Goal: Transaction & Acquisition: Purchase product/service

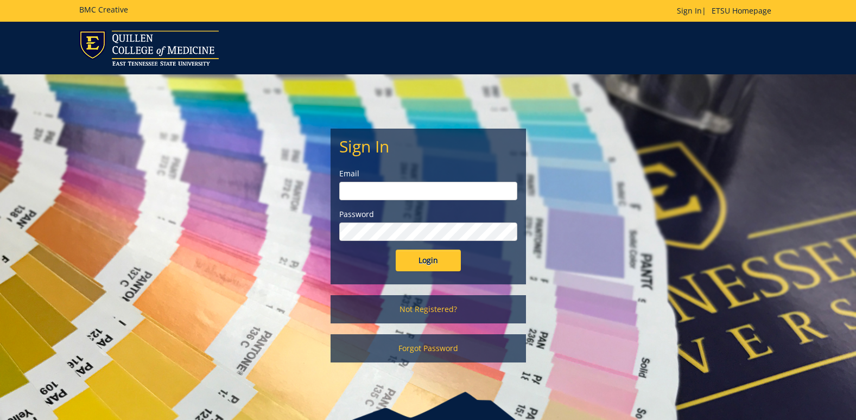
click at [367, 191] on input "email" at bounding box center [428, 191] width 178 height 18
type input "[EMAIL_ADDRESS][DOMAIN_NAME]"
click at [396, 250] on input "Login" at bounding box center [428, 261] width 65 height 22
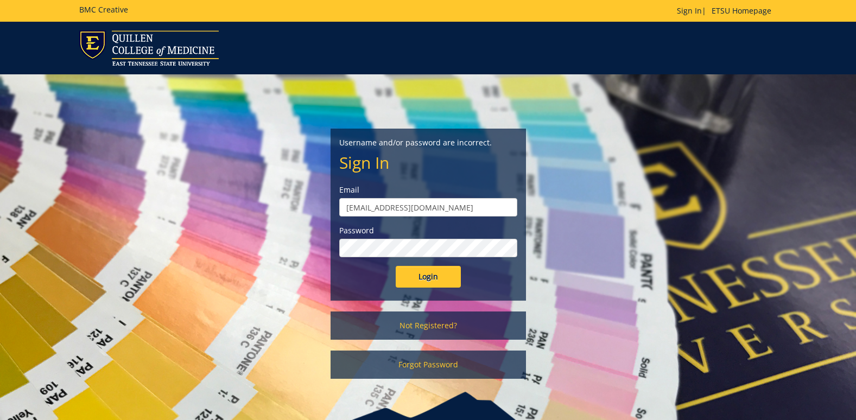
click at [396, 266] on input "Login" at bounding box center [428, 277] width 65 height 22
click at [467, 322] on link "Not Registered?" at bounding box center [429, 326] width 196 height 28
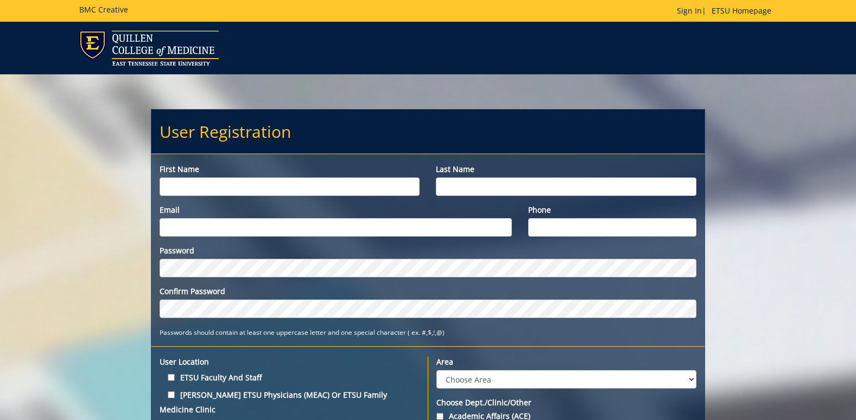
click at [287, 189] on input "First name" at bounding box center [290, 187] width 261 height 18
type input "Ethan"
type input "Ward"
type input "[EMAIL_ADDRESS][DOMAIN_NAME]"
click at [591, 235] on input "Phone" at bounding box center [612, 227] width 168 height 18
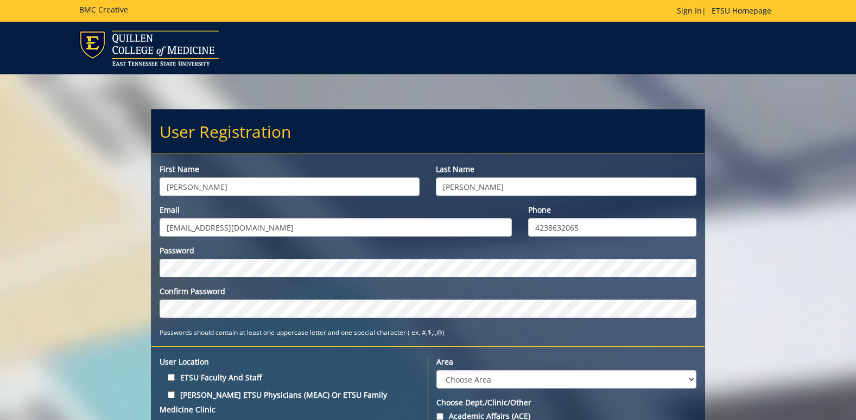
type input "4238632065"
click at [486, 284] on div "Password Confirm Password" at bounding box center [428, 281] width 537 height 73
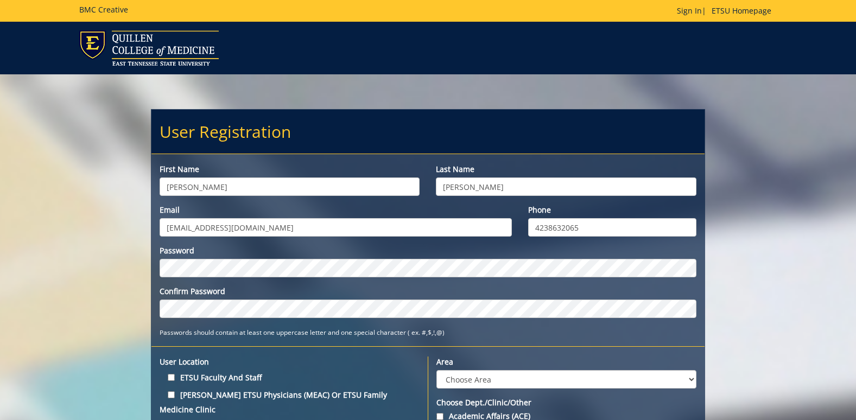
scroll to position [109, 0]
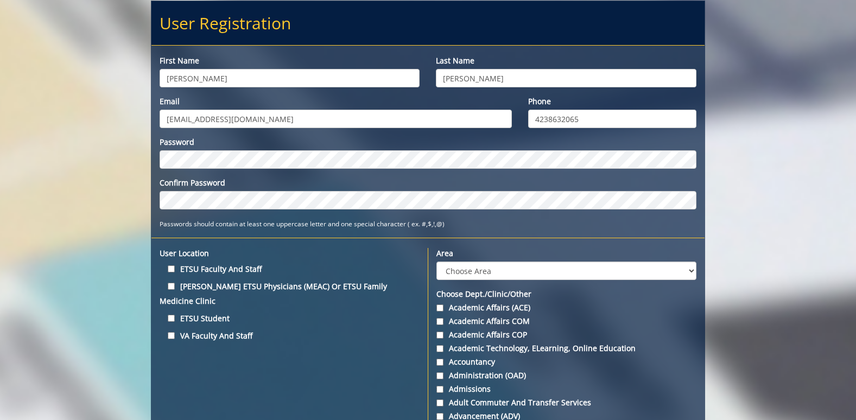
click at [213, 311] on label "ETSU Student" at bounding box center [290, 318] width 261 height 15
click at [175, 315] on input "ETSU Student" at bounding box center [171, 318] width 7 height 7
checkbox input "true"
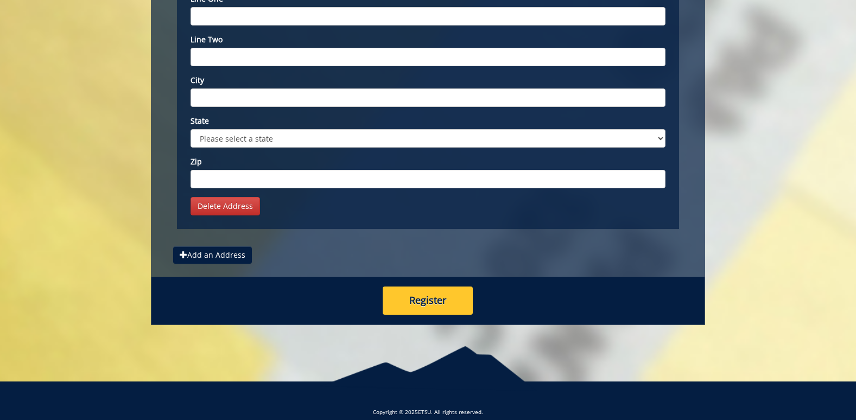
scroll to position [4236, 0]
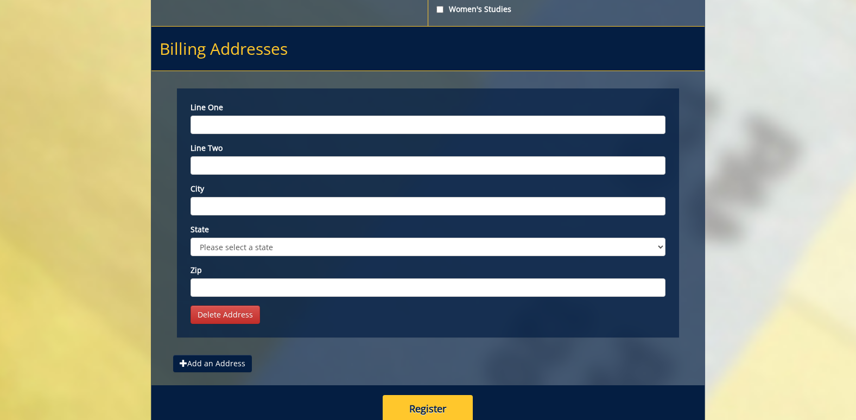
click at [220, 116] on input "Line one" at bounding box center [428, 125] width 475 height 18
type input "230 Camby Drive"
click at [244, 159] on input "Line two" at bounding box center [428, 165] width 475 height 18
click at [237, 197] on input "City" at bounding box center [428, 206] width 475 height 18
type input "Kingsport"
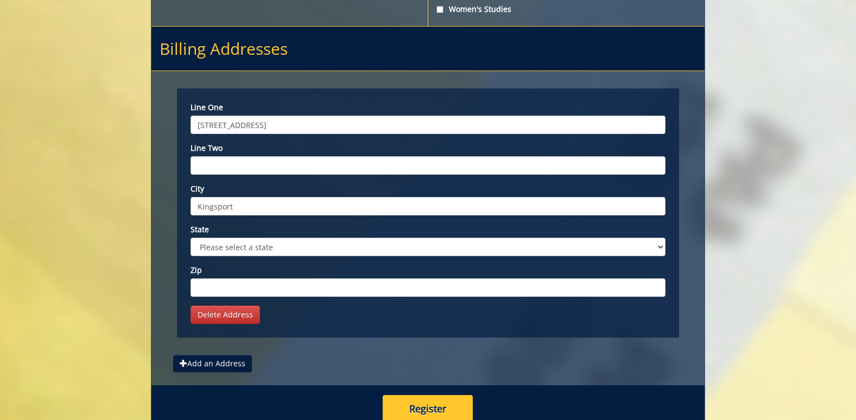
click at [263, 242] on select "Please select a state AK AL AR AS AZ CA CO CT DC DE FL FM GA GU HI IA ID IL IN …" at bounding box center [428, 247] width 475 height 18
select select "1"
click at [191, 238] on select "Please select a state AK AL AR AS AZ CA CO CT DC DE FL FM GA GU HI IA ID IL IN …" at bounding box center [428, 247] width 475 height 18
click at [287, 279] on input "Zip" at bounding box center [428, 288] width 475 height 18
type input "37664"
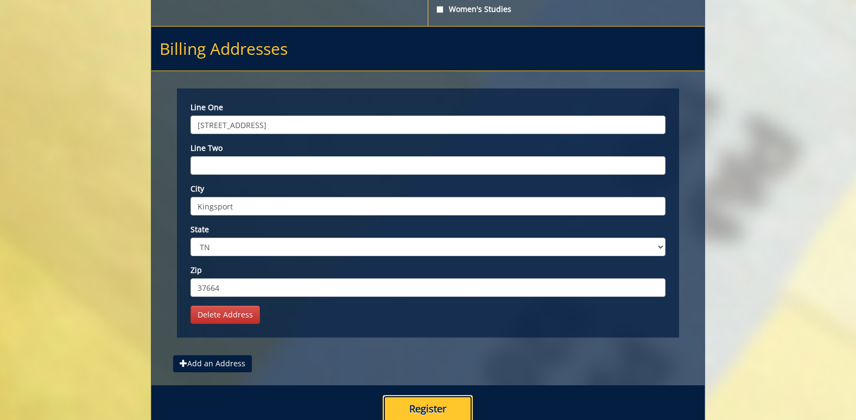
click at [437, 395] on button "Register" at bounding box center [428, 409] width 90 height 28
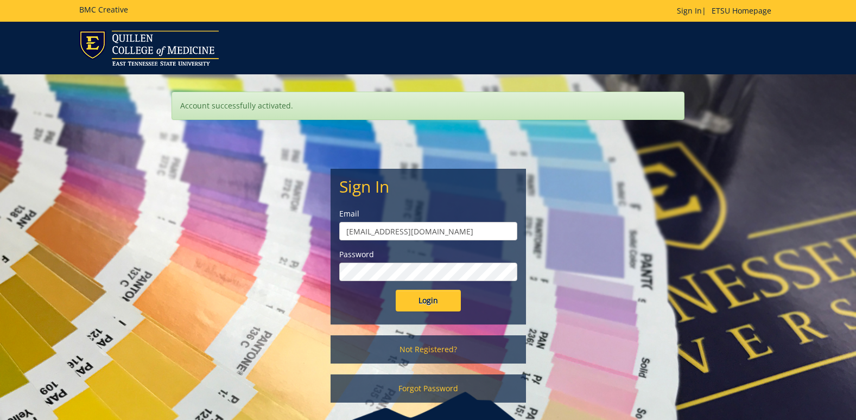
click at [396, 290] on input "Login" at bounding box center [428, 301] width 65 height 22
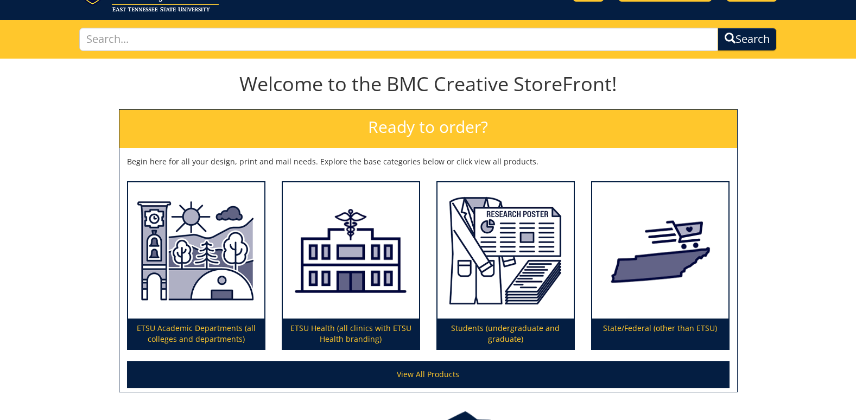
scroll to position [109, 0]
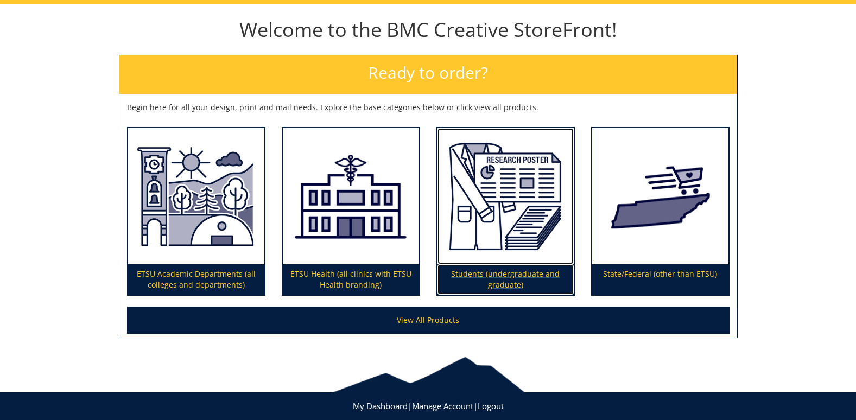
click at [494, 269] on p "Students (undergraduate and graduate)" at bounding box center [506, 279] width 136 height 30
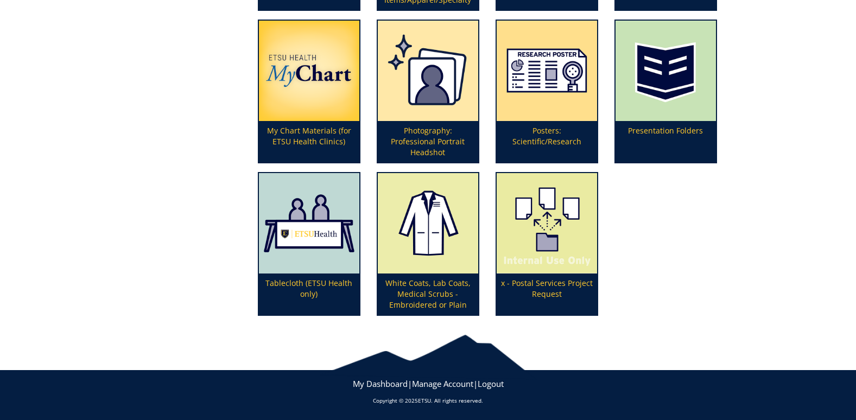
scroll to position [380, 0]
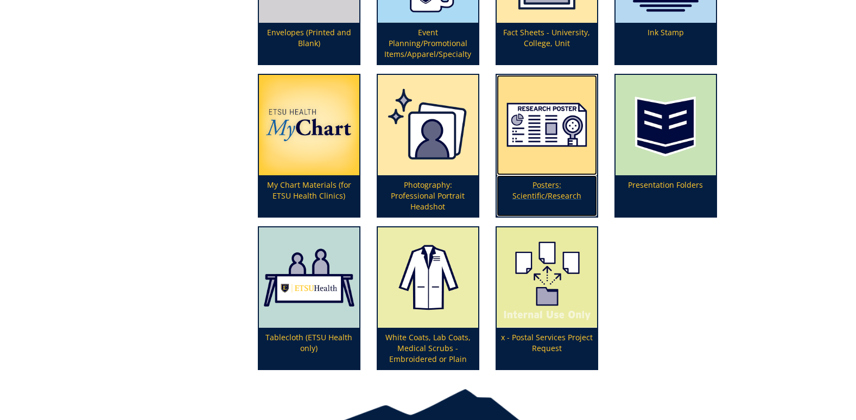
click at [553, 178] on p "Posters: Scientific/Research" at bounding box center [547, 195] width 100 height 41
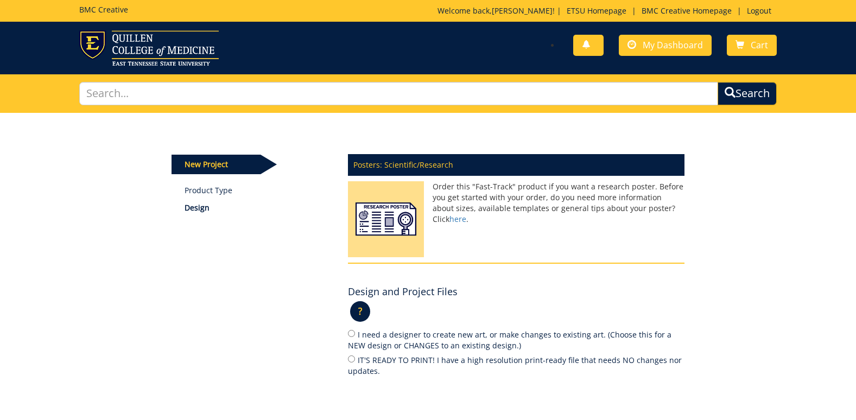
scroll to position [109, 0]
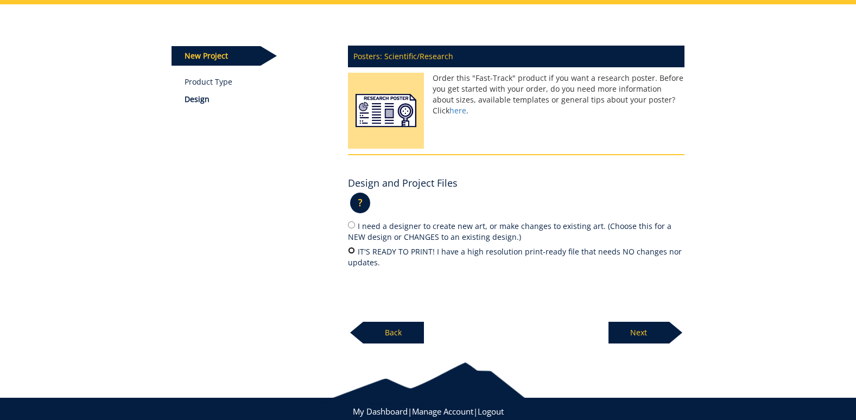
click at [350, 251] on input "IT'S READY TO PRINT! I have a high resolution print-ready file that needs NO ch…" at bounding box center [351, 250] width 7 height 7
radio input "true"
click at [352, 224] on input "I need a designer to create new art, or make changes to existing art. (Choose t…" at bounding box center [351, 225] width 7 height 7
radio input "true"
click at [354, 254] on input "IT'S READY TO PRINT! I have a high resolution print-ready file that needs NO ch…" at bounding box center [351, 250] width 7 height 7
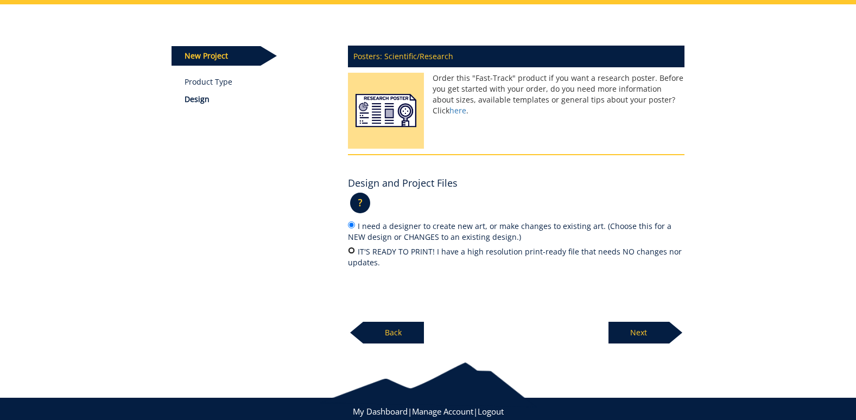
radio input "true"
click at [648, 339] on p "Next" at bounding box center [639, 333] width 61 height 22
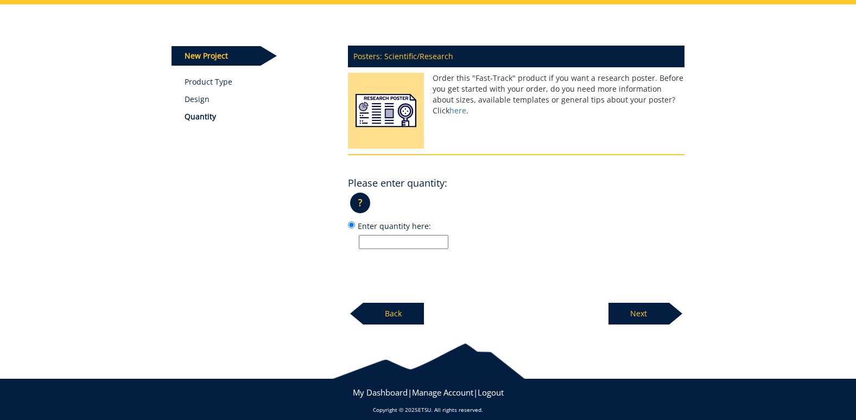
click at [421, 248] on input "Enter quantity here:" at bounding box center [404, 242] width 90 height 14
type input "2"
click at [667, 304] on p "Next" at bounding box center [639, 314] width 61 height 22
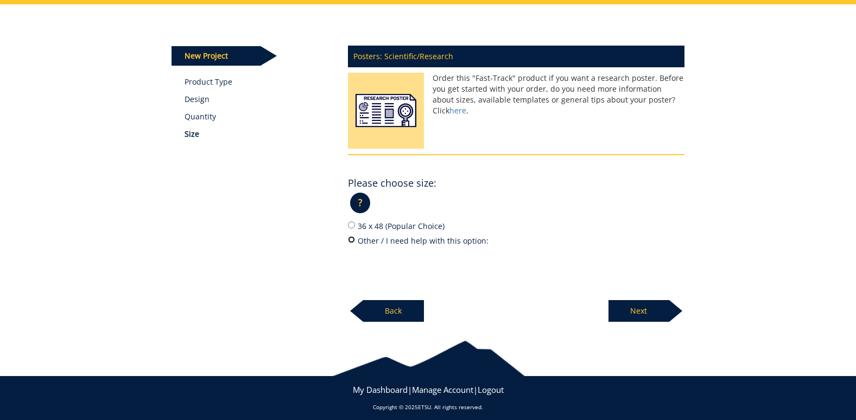
click at [351, 238] on input "Other / I need help with this option:" at bounding box center [351, 239] width 7 height 7
radio input "true"
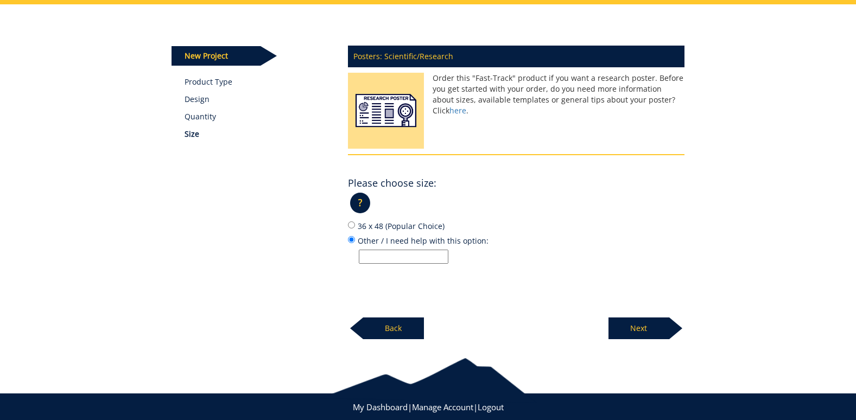
click at [354, 221] on label "36 x 48 (Popular Choice)" at bounding box center [516, 226] width 337 height 12
click at [354, 222] on input "36 x 48 (Popular Choice)" at bounding box center [351, 225] width 7 height 7
radio input "true"
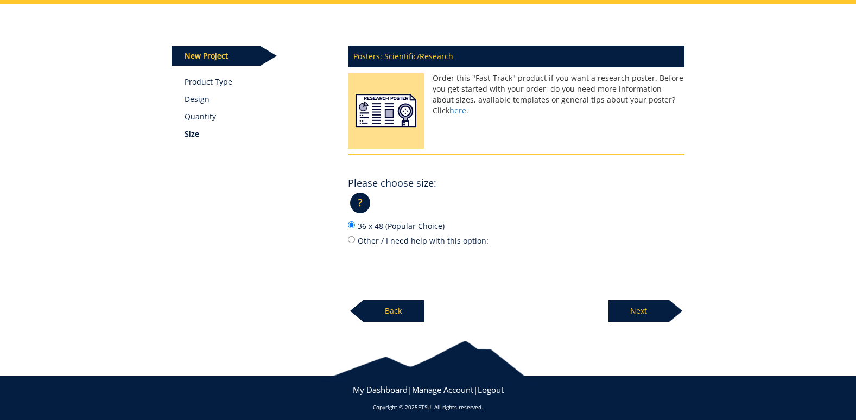
click at [659, 308] on p "Next" at bounding box center [639, 311] width 61 height 22
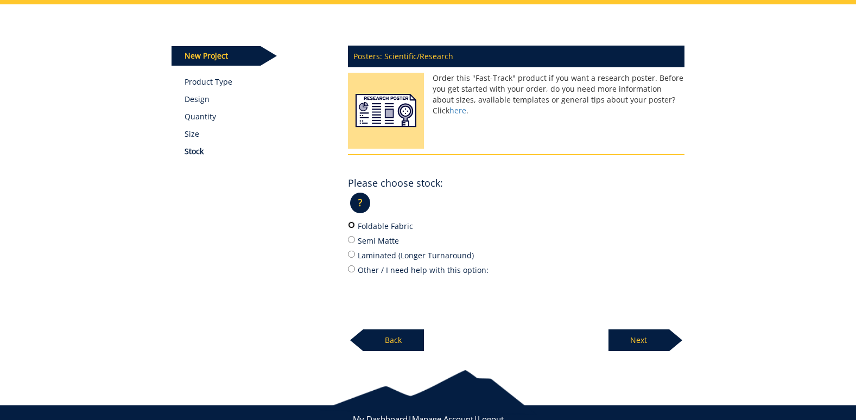
click at [351, 227] on input "Foldable Fabric" at bounding box center [351, 225] width 7 height 7
radio input "true"
click at [656, 341] on p "Next" at bounding box center [639, 341] width 61 height 22
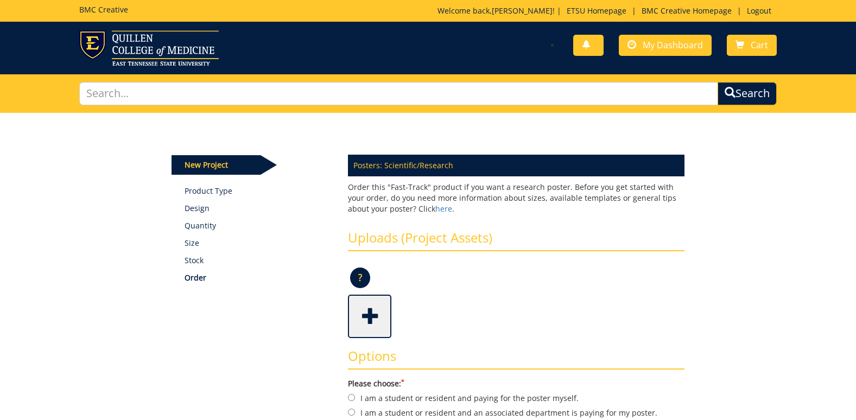
scroll to position [163, 0]
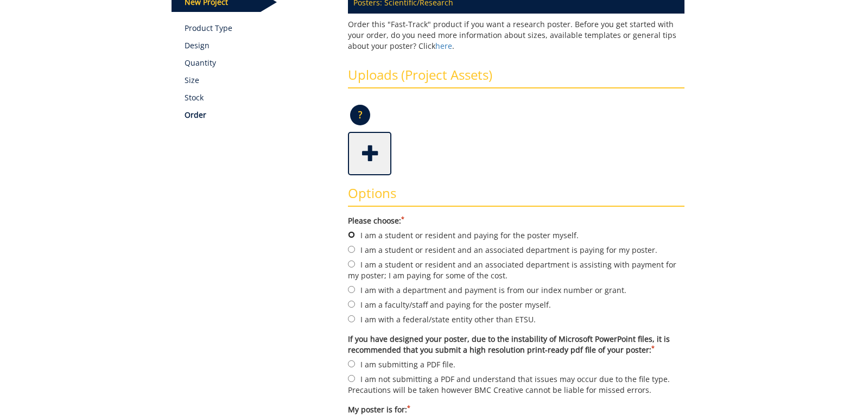
click at [351, 233] on input "I am a student or resident and paying for the poster myself." at bounding box center [351, 234] width 7 height 7
radio input "true"
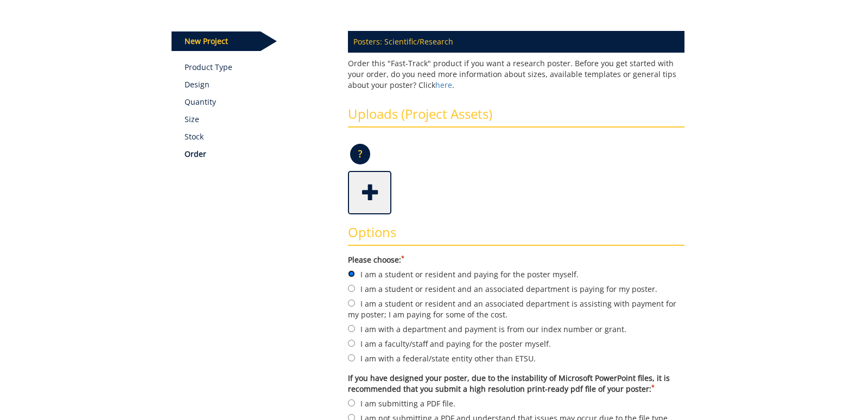
scroll to position [70, 0]
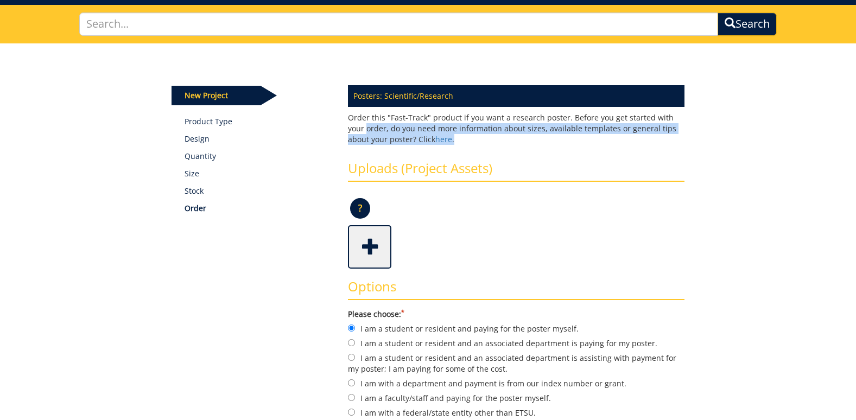
drag, startPoint x: 551, startPoint y: 149, endPoint x: 347, endPoint y: 126, distance: 205.5
click at [347, 126] on div "Posters: Scientific/Research Order this "Fast-Track" product if you want a rese…" at bounding box center [516, 317] width 353 height 477
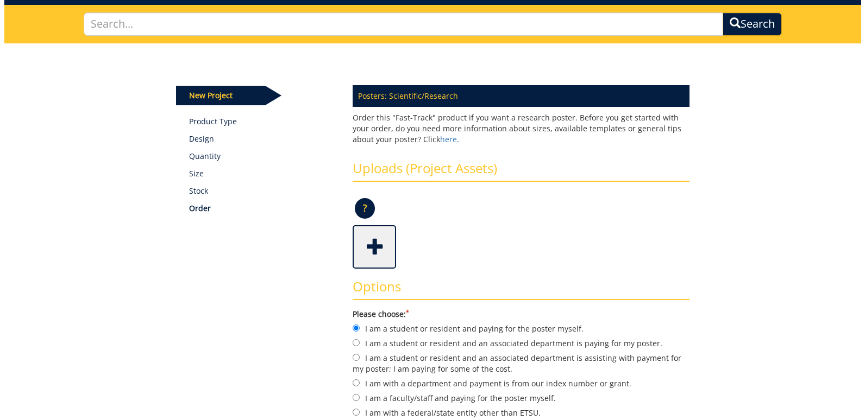
scroll to position [124, 0]
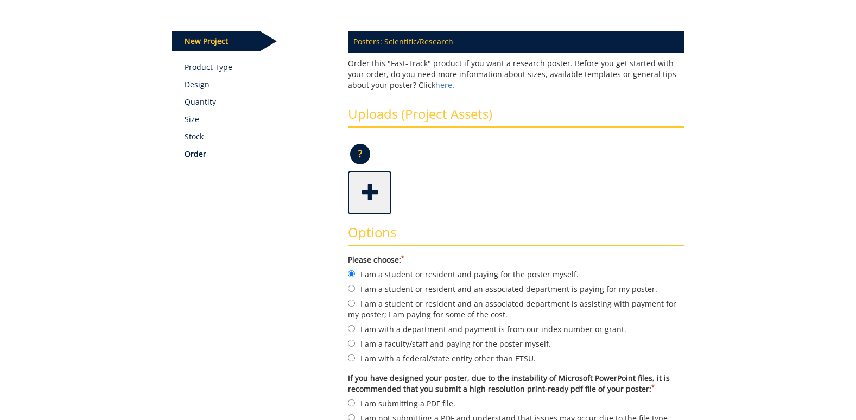
click at [380, 197] on span at bounding box center [370, 192] width 43 height 38
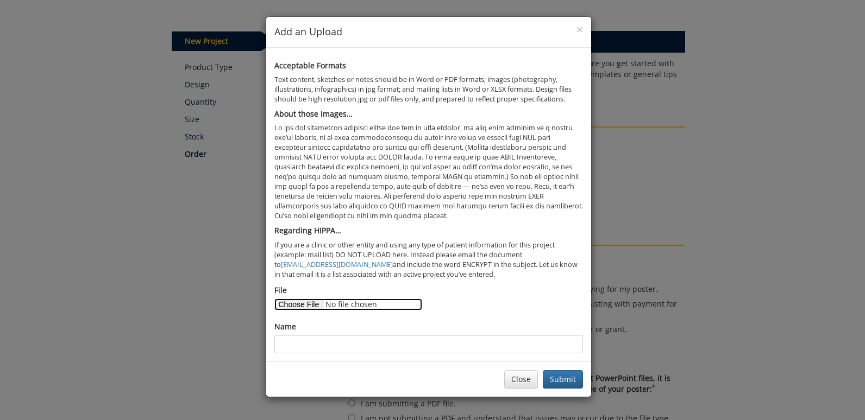
click at [322, 301] on input "File" at bounding box center [348, 305] width 148 height 12
type input "C:\fakepath\CHEST TEMPLATE - Copy.pdf"
click at [562, 380] on button "Submit" at bounding box center [563, 379] width 40 height 18
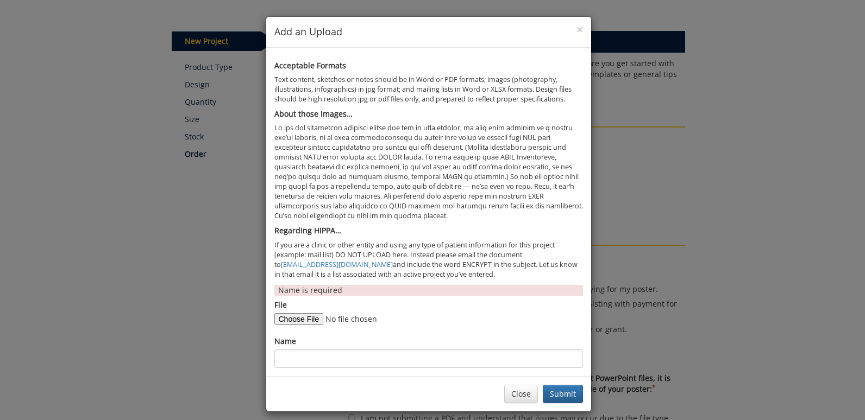
click at [305, 286] on p "Name is required" at bounding box center [428, 290] width 301 height 11
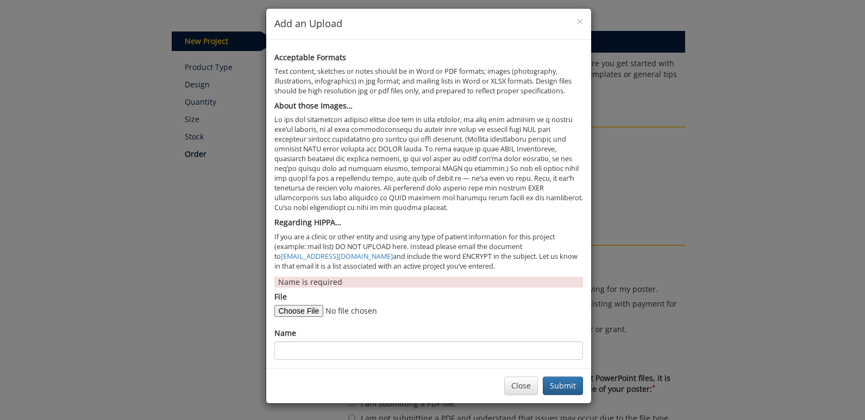
click at [314, 340] on div "Name" at bounding box center [428, 344] width 308 height 32
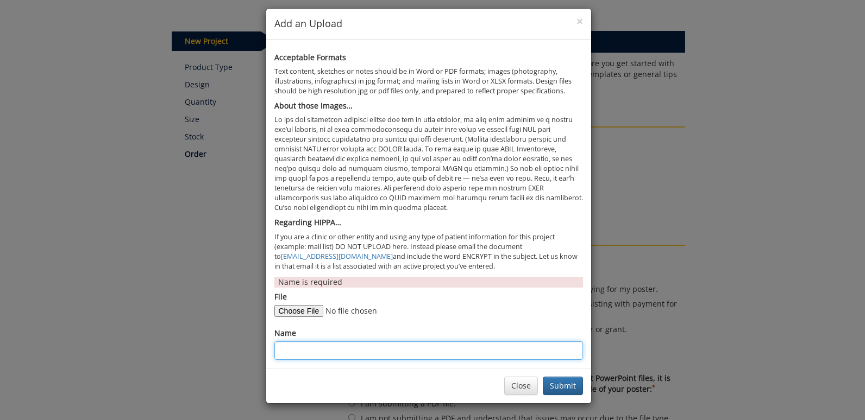
click at [314, 352] on input "Name" at bounding box center [428, 351] width 308 height 18
type input "Ethan Fibrosing Mediastinitis"
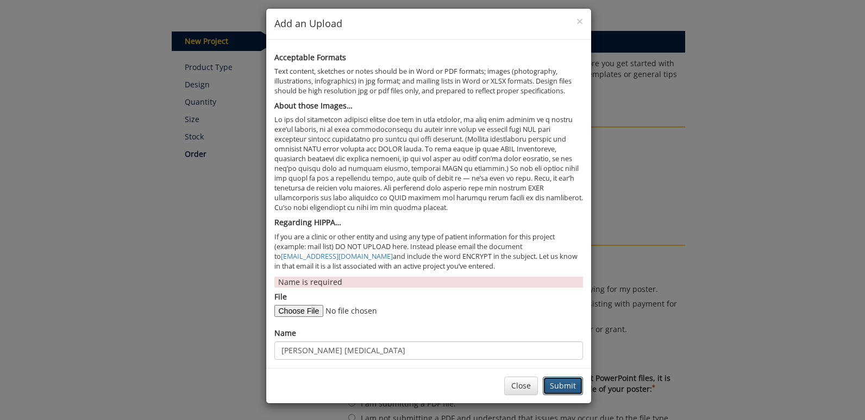
click at [557, 395] on button "Submit" at bounding box center [563, 386] width 40 height 18
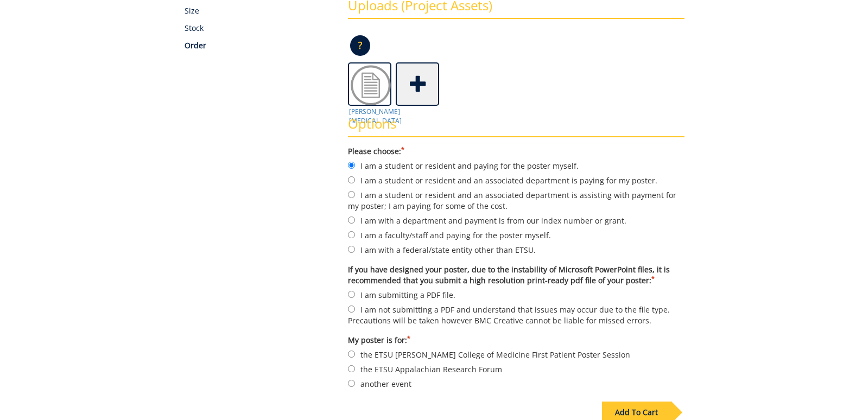
scroll to position [341, 0]
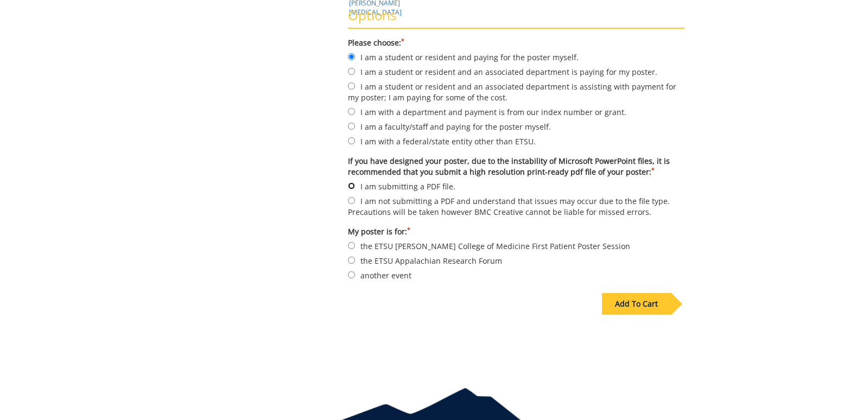
click at [350, 185] on input "I am submitting a PDF file." at bounding box center [351, 185] width 7 height 7
radio input "true"
click at [394, 277] on label "another event" at bounding box center [516, 275] width 337 height 12
click at [355, 277] on input "another event" at bounding box center [351, 275] width 7 height 7
radio input "true"
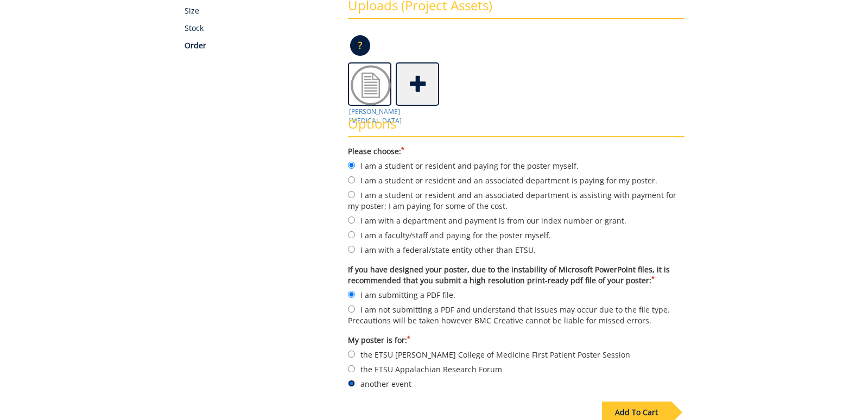
scroll to position [15, 0]
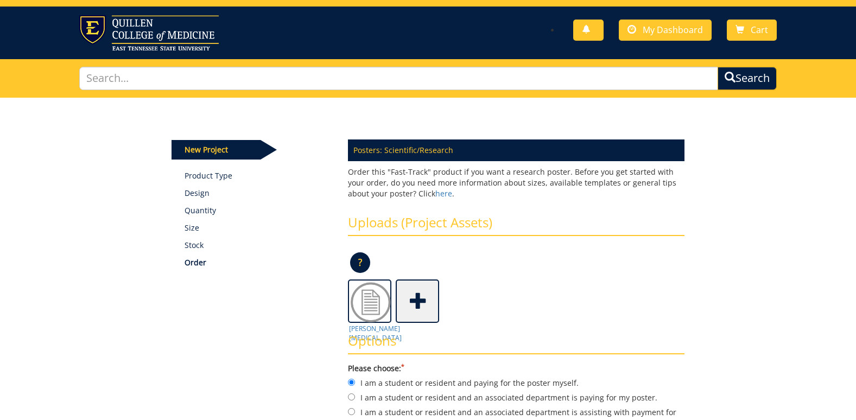
click at [193, 247] on p "Stock" at bounding box center [258, 245] width 147 height 11
click at [193, 227] on p "Size" at bounding box center [258, 228] width 147 height 11
click at [201, 209] on p "Quantity" at bounding box center [258, 210] width 147 height 11
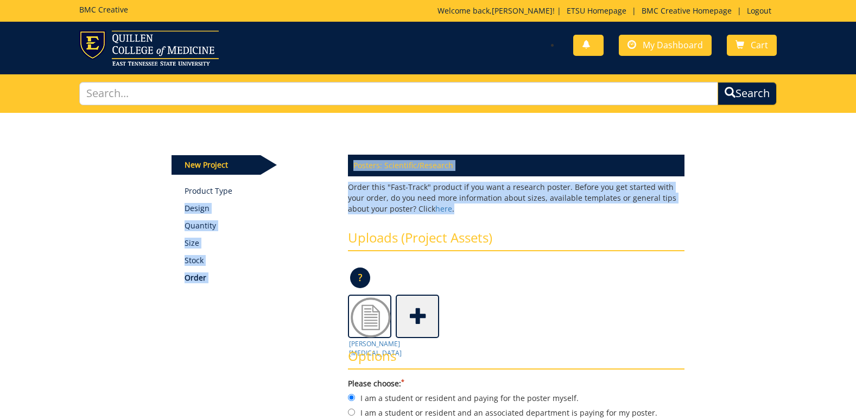
drag, startPoint x: 393, startPoint y: 187, endPoint x: 448, endPoint y: 207, distance: 57.9
click at [448, 148] on div "Some kind of message here. New Project Product Type Design Quantity Size Stock …" at bounding box center [428, 148] width 530 height 0
click at [448, 208] on p "Order this "Fast-Track" product if you want a research poster. Before you get s…" at bounding box center [516, 198] width 337 height 33
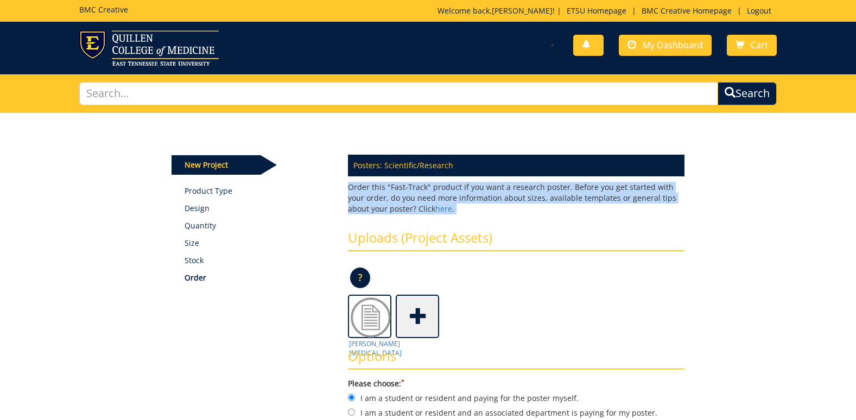
drag, startPoint x: 448, startPoint y: 208, endPoint x: 349, endPoint y: 189, distance: 100.7
click at [349, 189] on p "Order this "Fast-Track" product if you want a research poster. Before you get s…" at bounding box center [516, 198] width 337 height 33
drag, startPoint x: 349, startPoint y: 189, endPoint x: 439, endPoint y: 212, distance: 93.5
click at [439, 212] on p "Order this "Fast-Track" product if you want a research poster. Before you get s…" at bounding box center [516, 198] width 337 height 33
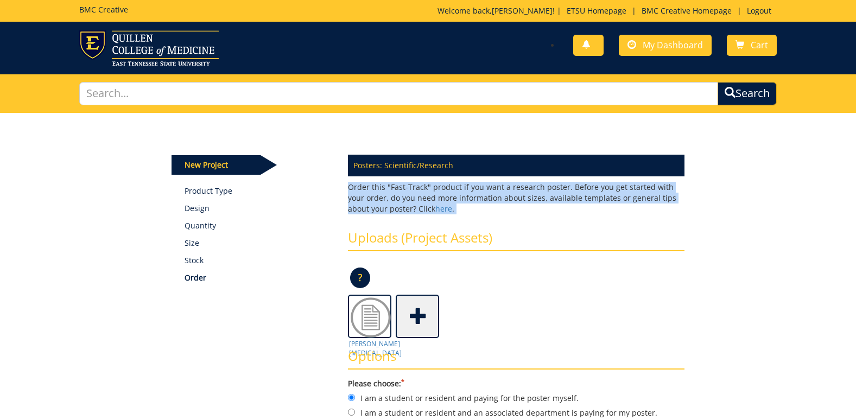
click at [439, 212] on p "Order this "Fast-Track" product if you want a research poster. Before you get s…" at bounding box center [516, 198] width 337 height 33
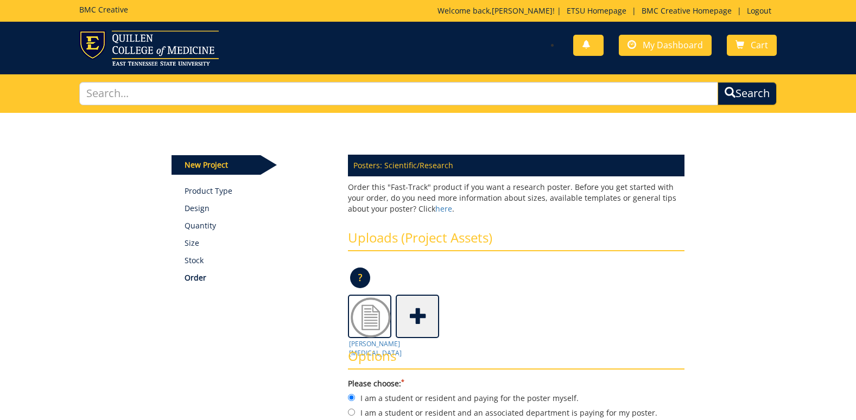
click at [214, 162] on p "New Project" at bounding box center [216, 165] width 89 height 20
click at [667, 51] on link "My Dashboard" at bounding box center [665, 45] width 93 height 21
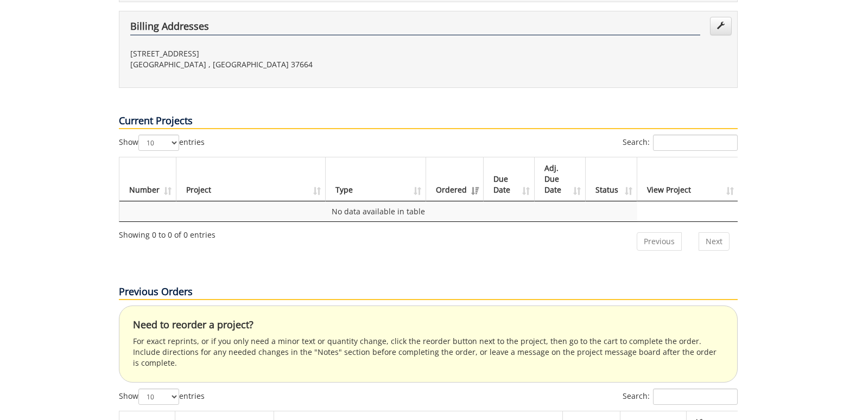
scroll to position [597, 0]
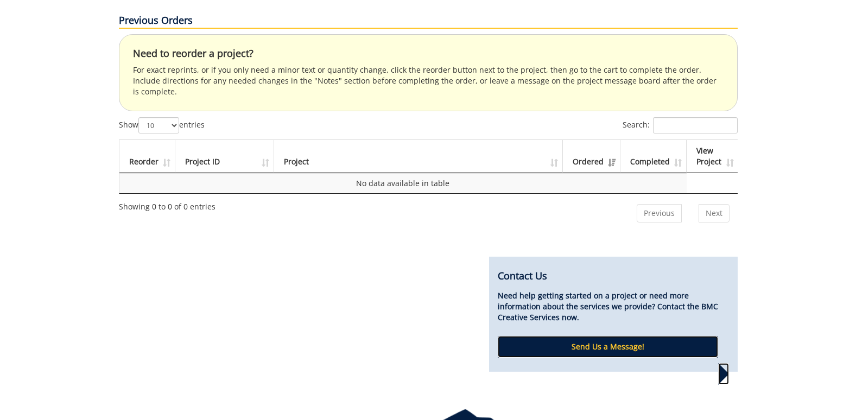
click at [628, 336] on p "Send Us a Message!" at bounding box center [608, 347] width 221 height 22
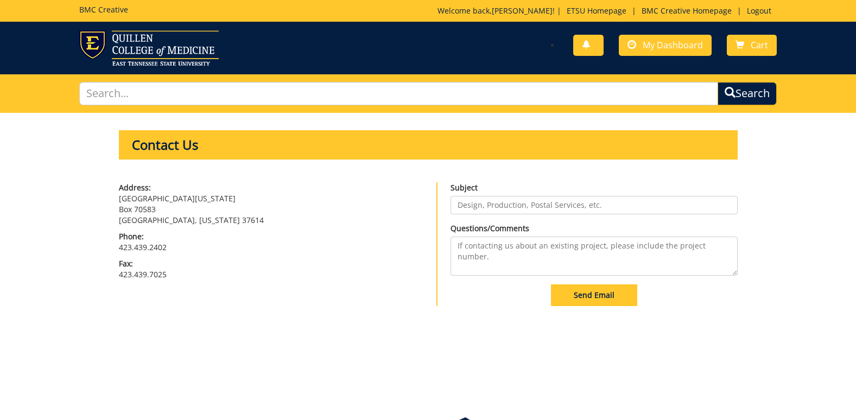
click at [499, 199] on input "Subject" at bounding box center [594, 205] width 287 height 18
click at [647, 44] on span "My Dashboard" at bounding box center [673, 45] width 60 height 12
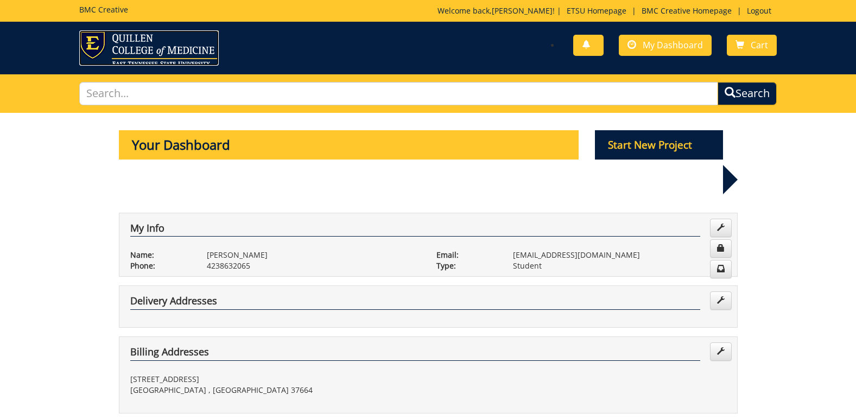
click at [155, 62] on img at bounding box center [149, 47] width 140 height 35
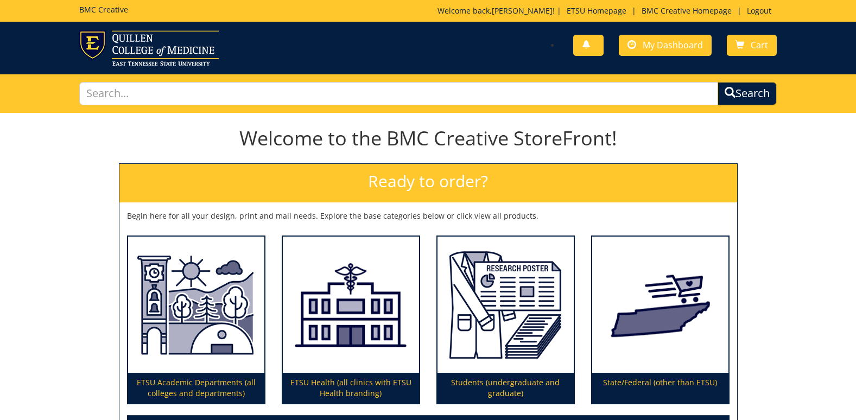
scroll to position [132, 0]
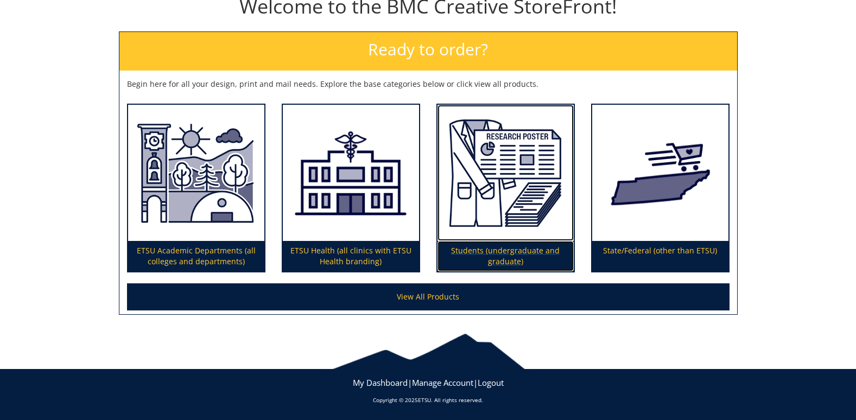
click at [499, 231] on img at bounding box center [506, 173] width 136 height 137
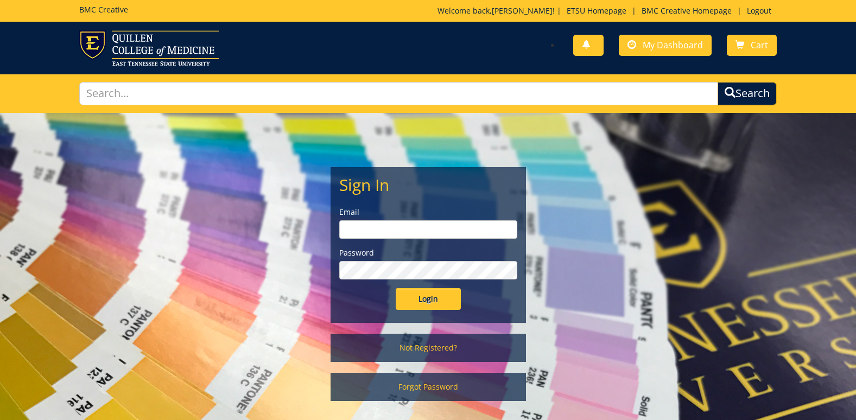
type input "wardec1@etsu.edu"
click at [429, 298] on input "Login" at bounding box center [428, 299] width 65 height 22
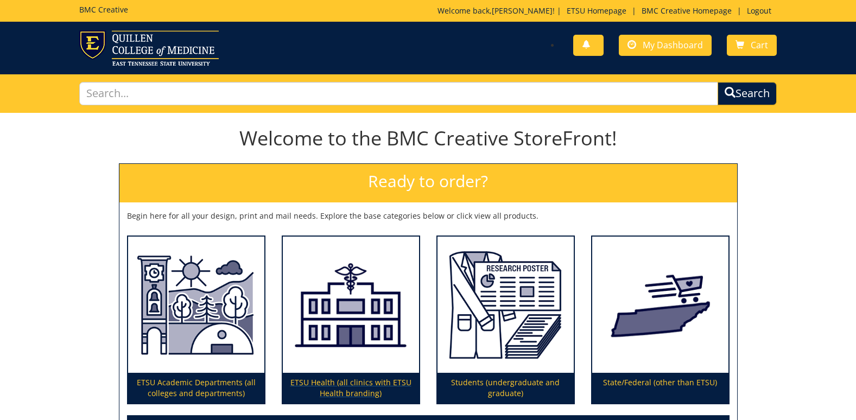
scroll to position [132, 0]
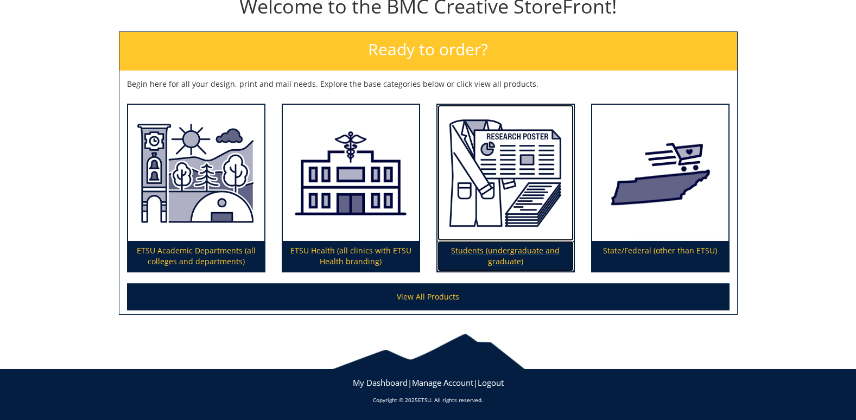
click at [477, 216] on img at bounding box center [506, 173] width 136 height 137
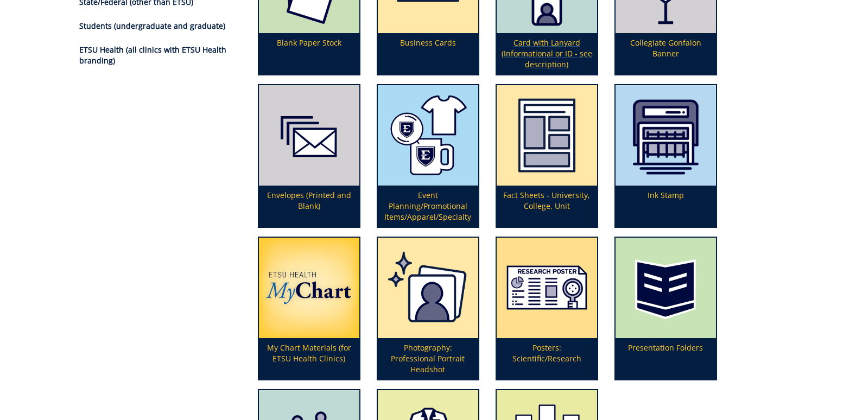
scroll to position [434, 0]
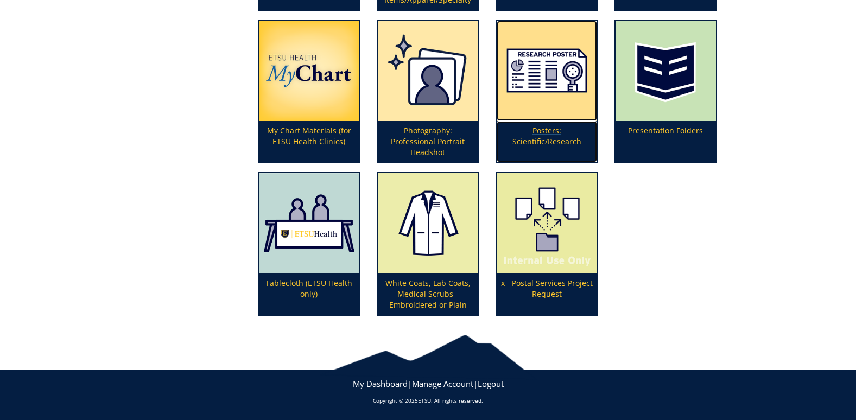
click at [561, 117] on img at bounding box center [547, 71] width 100 height 100
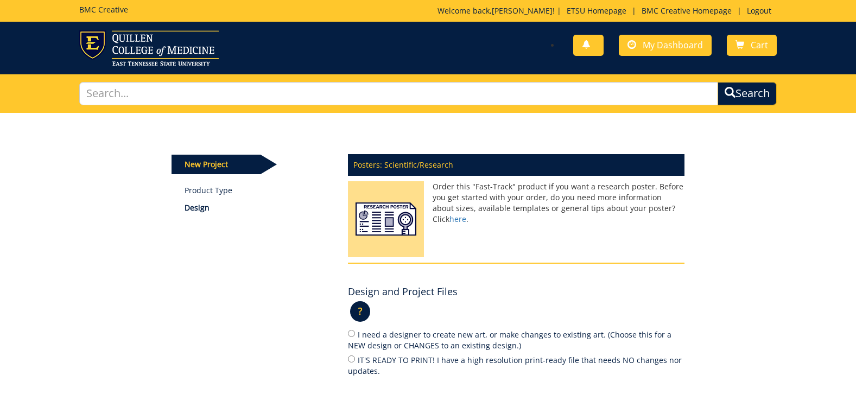
scroll to position [137, 0]
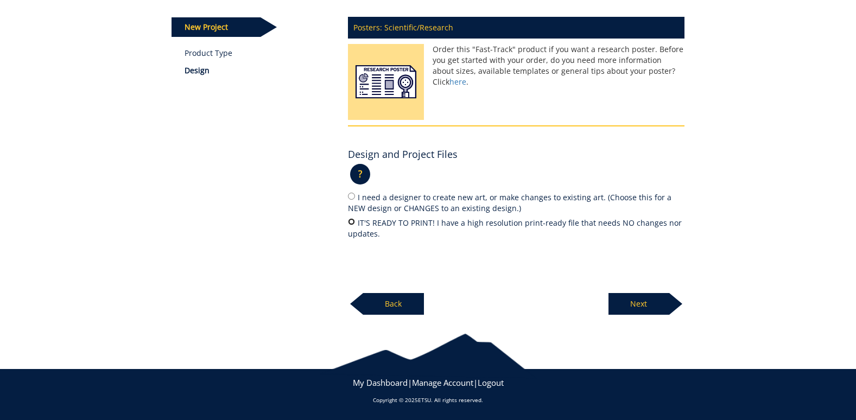
click at [349, 225] on input "IT'S READY TO PRINT! I have a high resolution print-ready file that needs NO ch…" at bounding box center [351, 221] width 7 height 7
radio input "true"
click at [648, 310] on p "Next" at bounding box center [639, 304] width 61 height 22
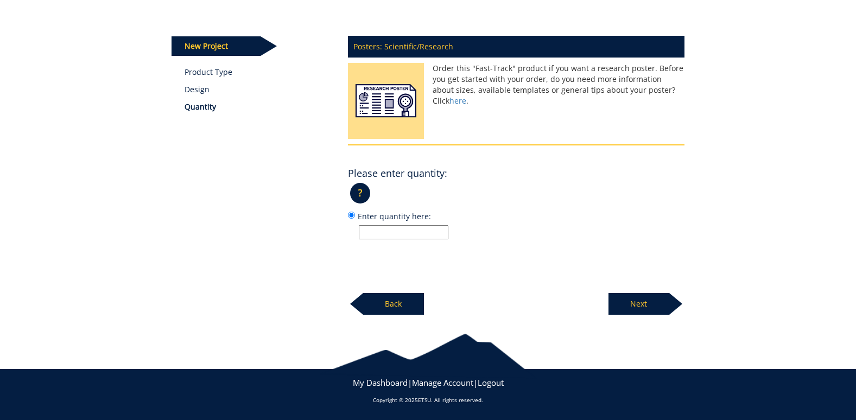
click at [423, 236] on input "Enter quantity here:" at bounding box center [404, 232] width 90 height 14
type input "2"
click at [616, 299] on p "Next" at bounding box center [639, 304] width 61 height 22
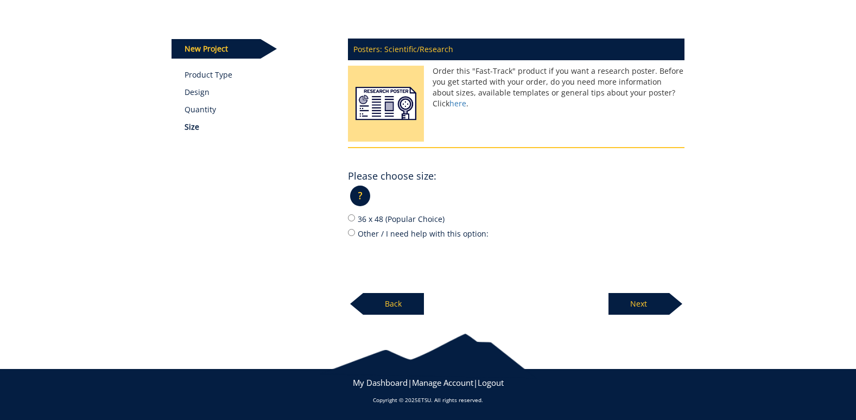
scroll to position [116, 0]
click at [354, 219] on input "36 x 48 (Popular Choice)" at bounding box center [351, 218] width 7 height 7
radio input "true"
click at [650, 305] on p "Next" at bounding box center [639, 304] width 61 height 22
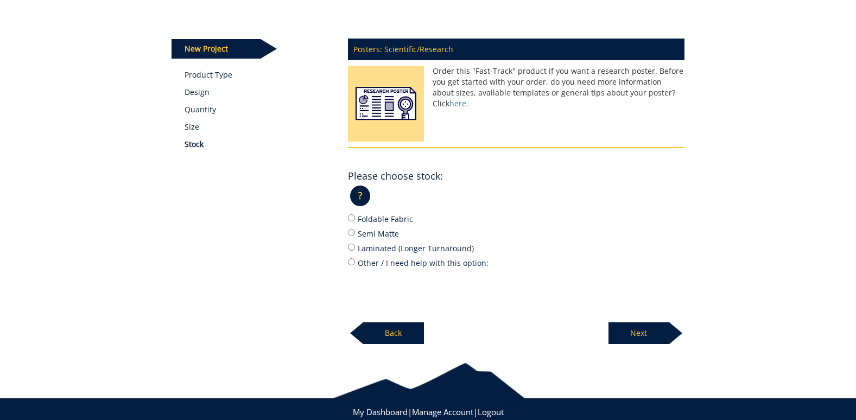
click at [370, 221] on label "Foldable Fabric" at bounding box center [516, 219] width 337 height 12
click at [355, 221] on input "Foldable Fabric" at bounding box center [351, 218] width 7 height 7
radio input "true"
click at [646, 323] on p "Next" at bounding box center [639, 334] width 61 height 22
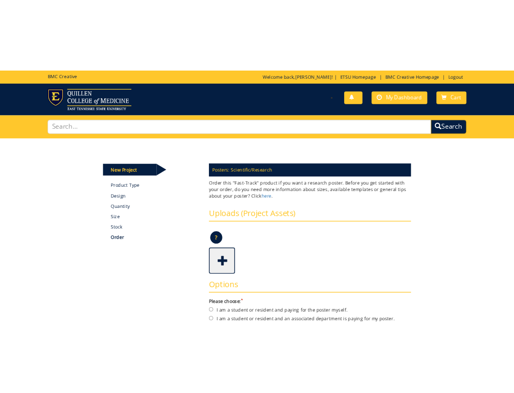
scroll to position [163, 0]
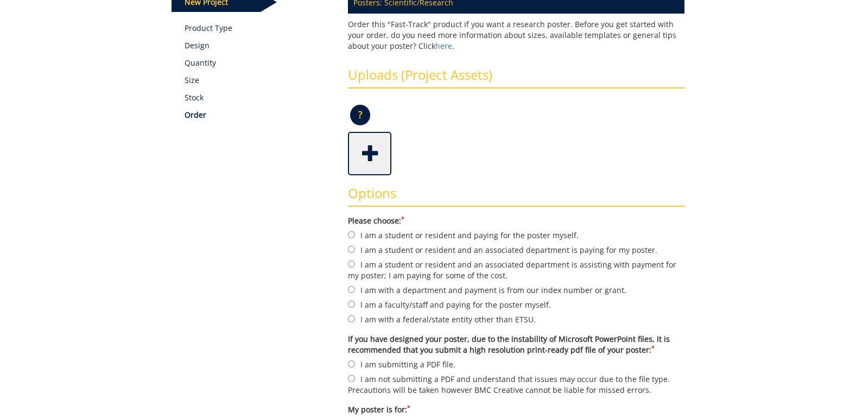
click at [382, 146] on span at bounding box center [370, 153] width 43 height 38
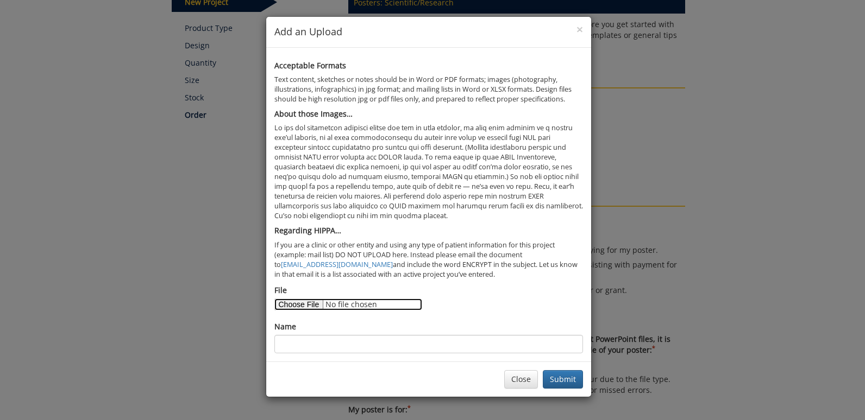
click at [301, 310] on input "File" at bounding box center [348, 305] width 148 height 12
type input "C:\fakepath\CHEST TEMPLATE - Copy.pdf"
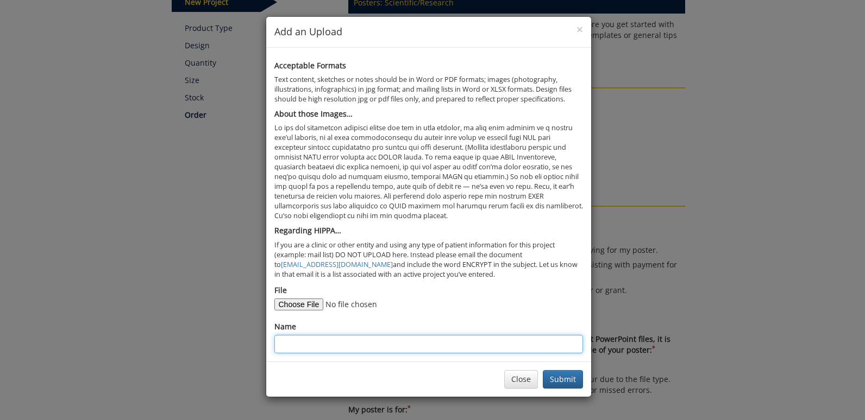
click at [366, 339] on input "Name" at bounding box center [428, 344] width 308 height 18
type input "Ethan Fibrosing Mediastinitis"
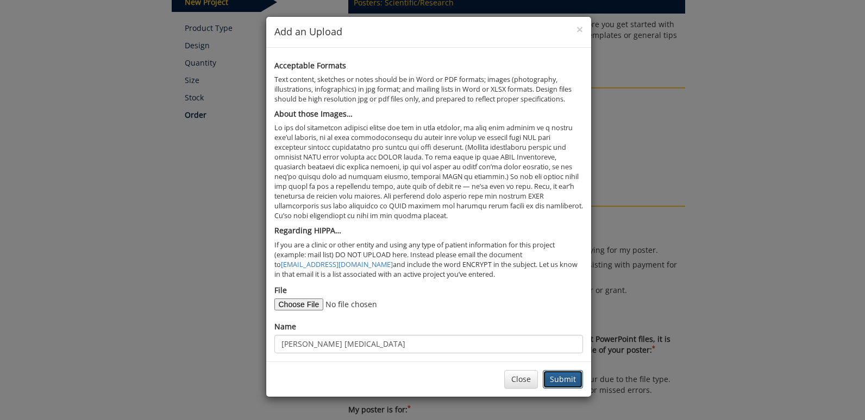
click at [563, 379] on button "Submit" at bounding box center [563, 379] width 40 height 18
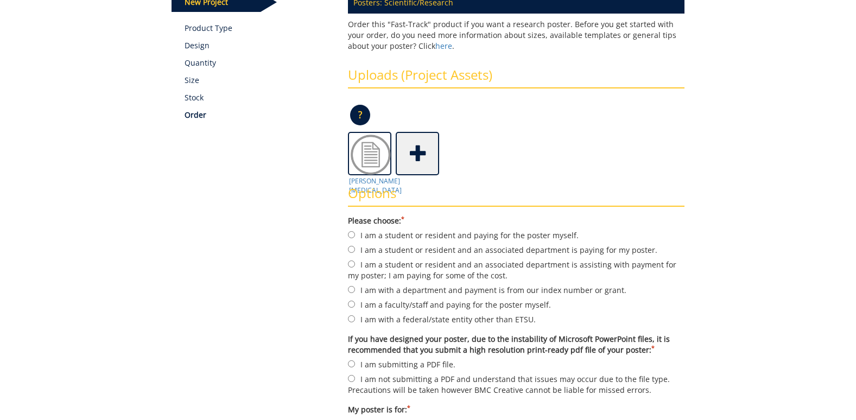
click at [370, 181] on div "Options Please choose: * I am a student or resident and paying for the poster m…" at bounding box center [516, 318] width 353 height 287
click at [370, 191] on h3 "Options" at bounding box center [516, 196] width 337 height 21
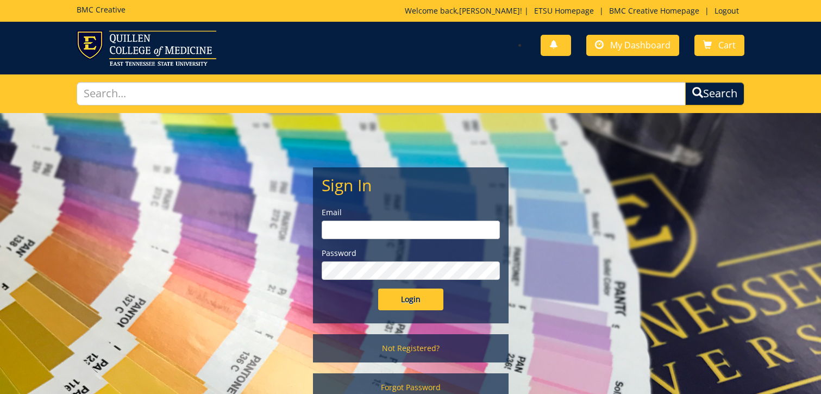
type input "[EMAIL_ADDRESS][DOMAIN_NAME]"
click at [409, 295] on input "Login" at bounding box center [410, 299] width 65 height 22
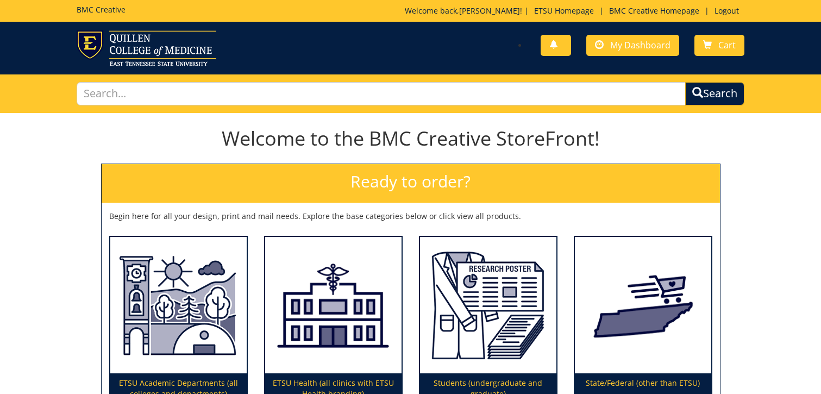
scroll to position [159, 0]
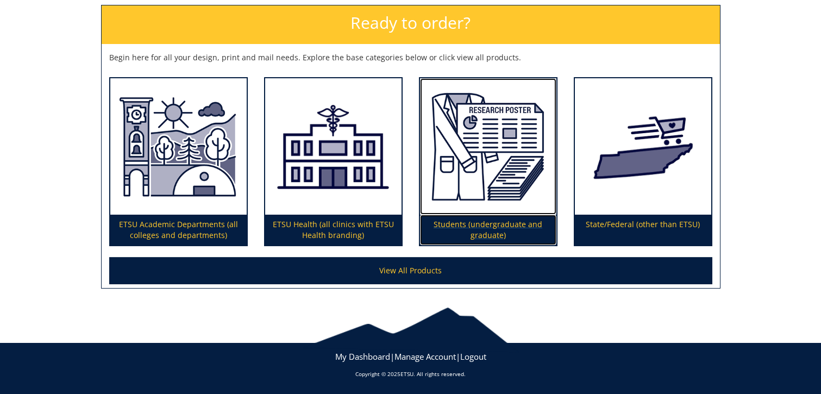
click at [480, 222] on p "Students (undergraduate and graduate)" at bounding box center [488, 230] width 136 height 30
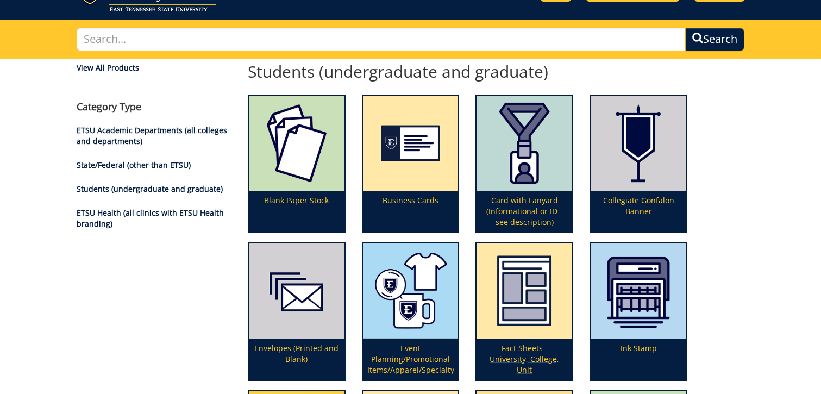
scroll to position [272, 0]
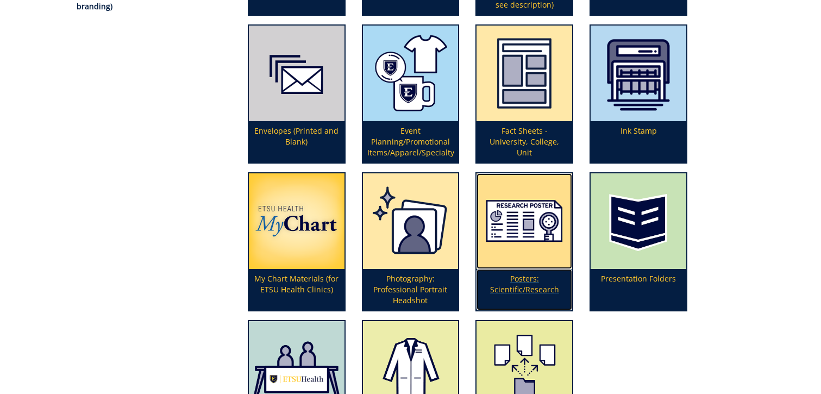
click at [534, 267] on img at bounding box center [524, 221] width 96 height 96
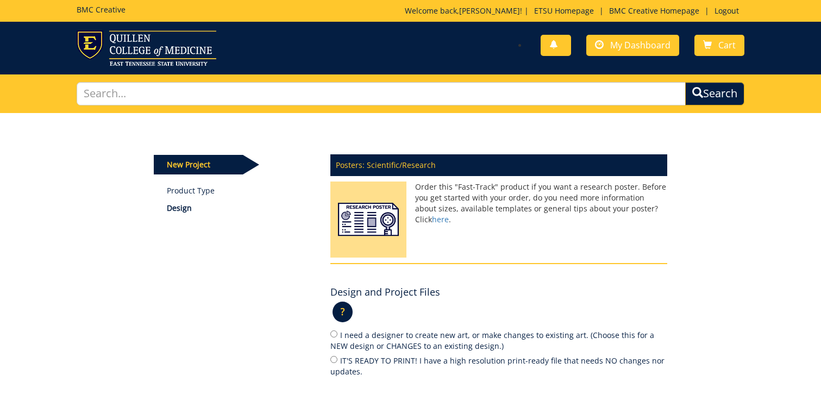
scroll to position [163, 0]
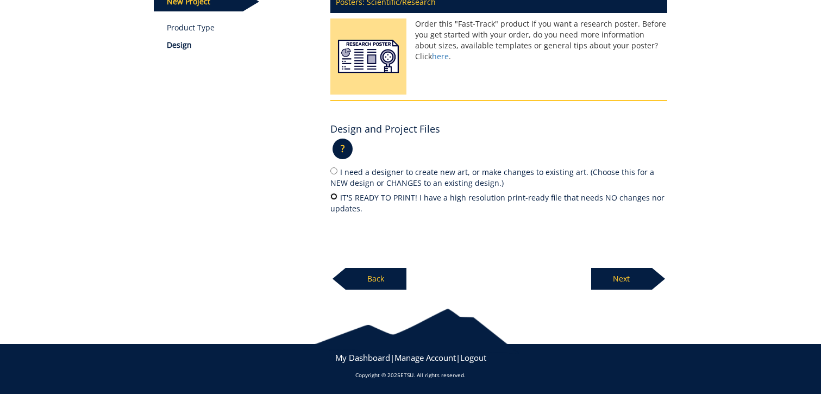
click at [336, 193] on input "IT'S READY TO PRINT! I have a high resolution print-ready file that needs NO ch…" at bounding box center [333, 196] width 7 height 7
radio input "true"
click at [643, 279] on p "Next" at bounding box center [621, 279] width 61 height 22
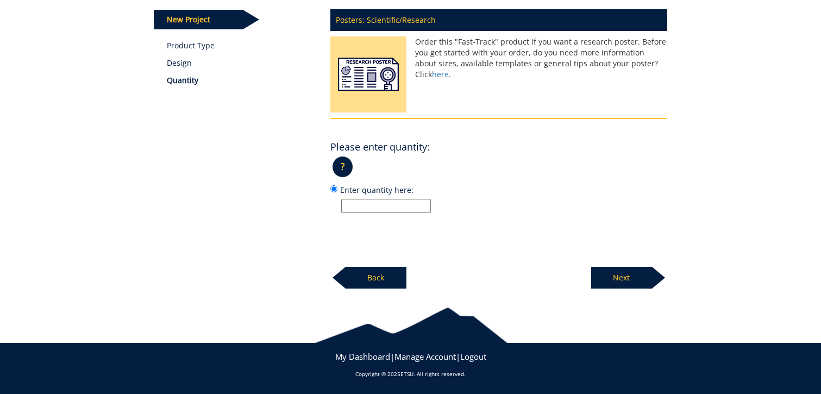
click at [381, 211] on input "Enter quantity here:" at bounding box center [386, 206] width 90 height 14
type input "2"
click at [657, 271] on div at bounding box center [658, 278] width 13 height 22
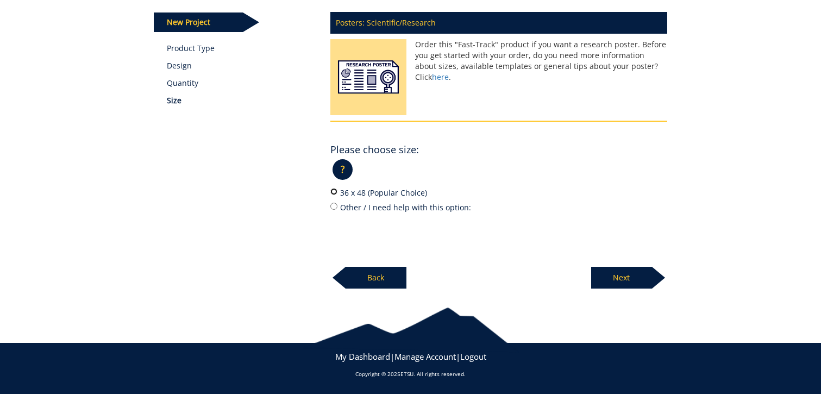
click at [333, 189] on input "36 x 48 (Popular Choice)" at bounding box center [333, 191] width 7 height 7
radio input "true"
click at [647, 268] on p "Next" at bounding box center [621, 278] width 61 height 22
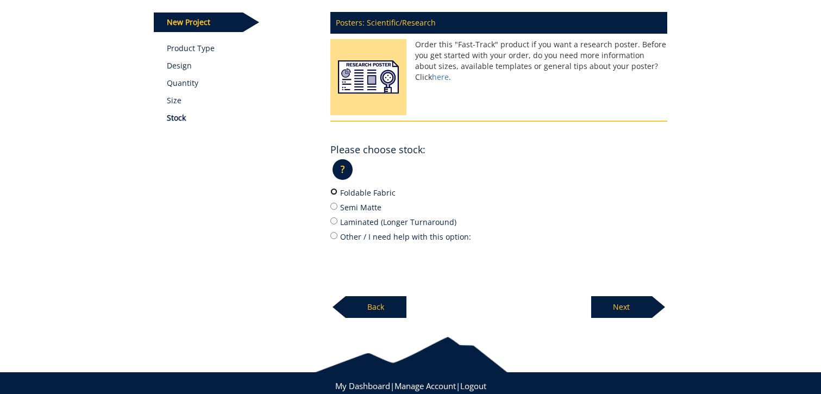
click at [335, 194] on input "Foldable Fabric" at bounding box center [333, 191] width 7 height 7
radio input "true"
click at [620, 299] on p "Next" at bounding box center [621, 307] width 61 height 22
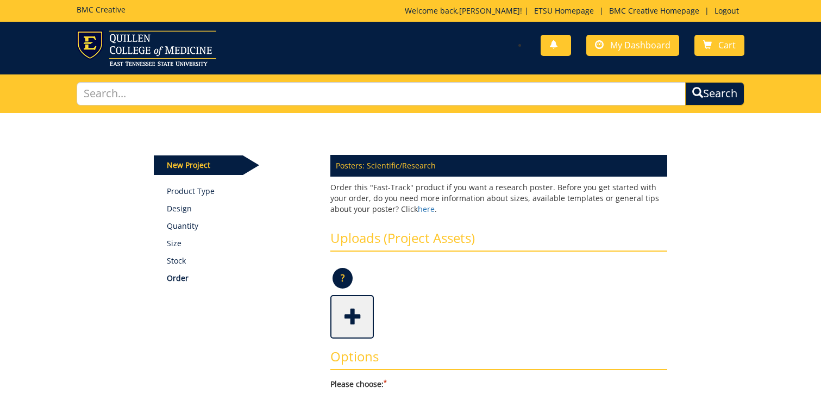
scroll to position [54, 0]
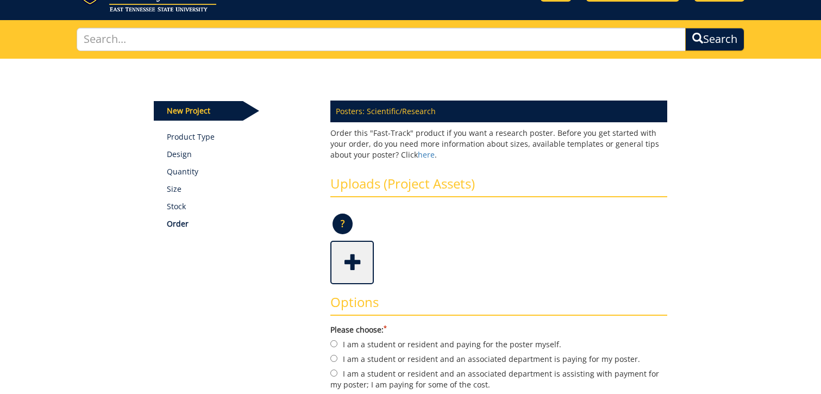
click at [364, 266] on span at bounding box center [352, 261] width 43 height 38
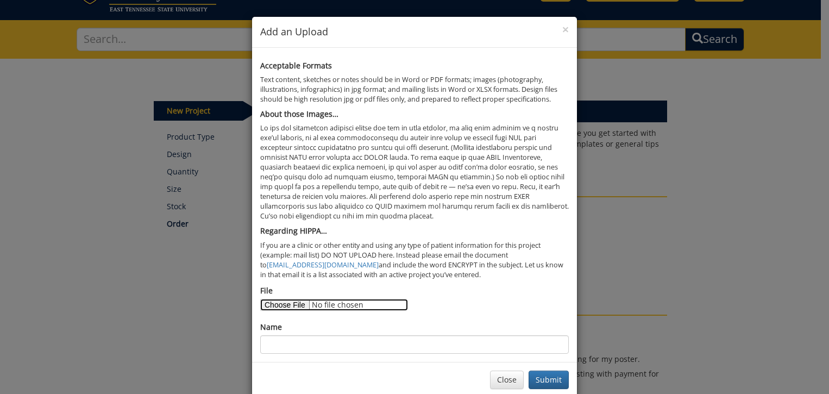
click at [279, 303] on input "File" at bounding box center [334, 305] width 148 height 12
type input "C:\fakepath\CHEST TEMPLATE - Copy.pdf"
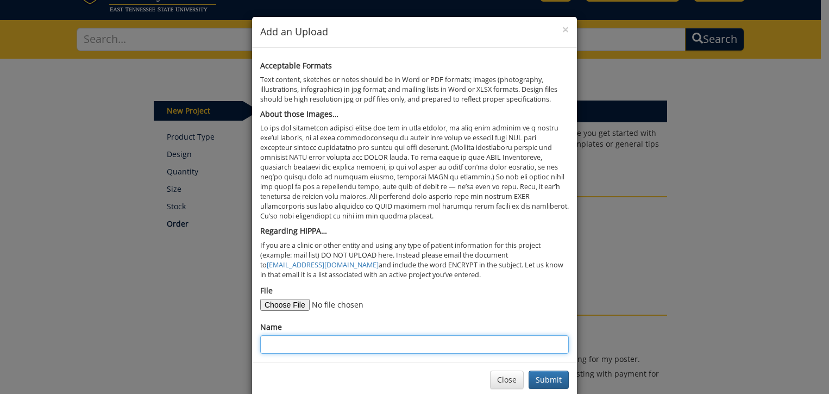
click at [329, 338] on input "Name" at bounding box center [414, 344] width 308 height 18
type input "Ethan Fibrosing Mediastinitis"
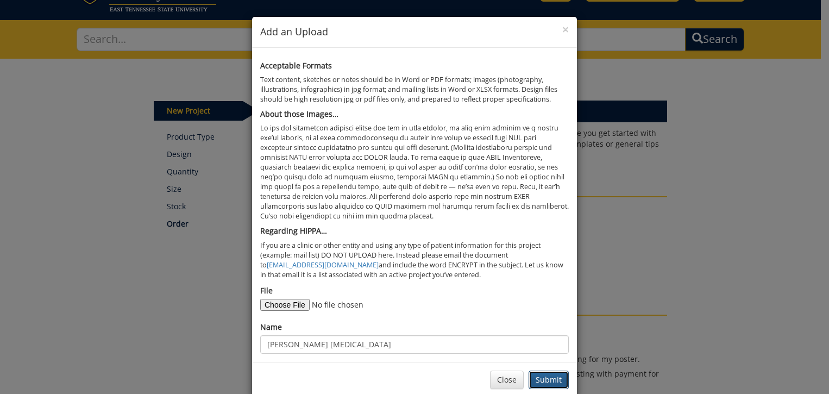
click at [552, 377] on button "Submit" at bounding box center [548, 379] width 40 height 18
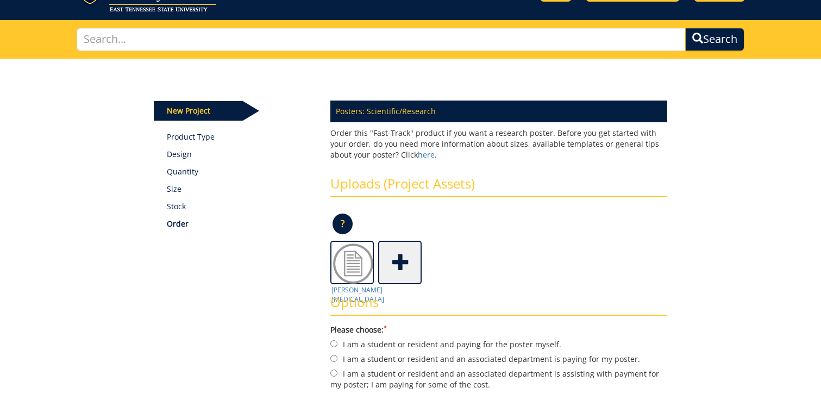
scroll to position [217, 0]
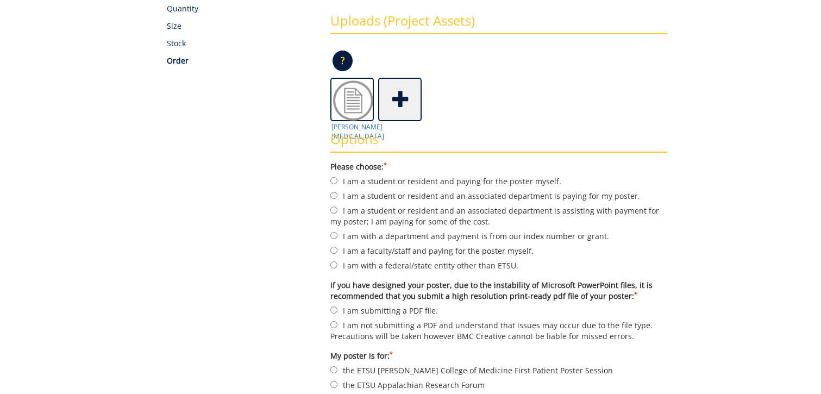
click at [401, 106] on span at bounding box center [400, 98] width 43 height 38
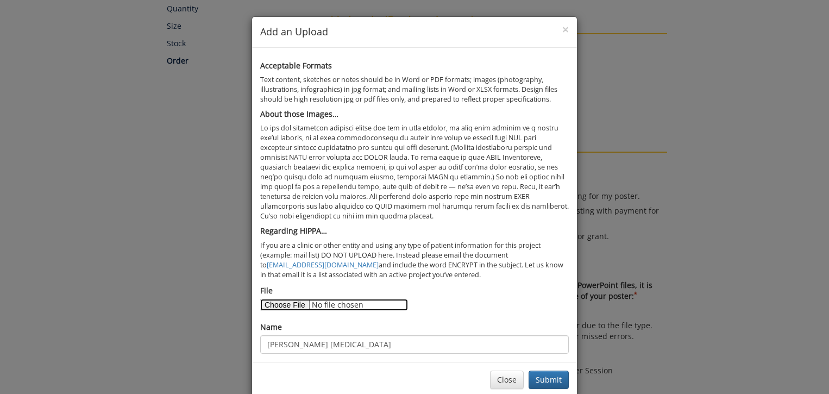
click at [297, 303] on input "File" at bounding box center [334, 305] width 148 height 12
type input "C:\fakepath\Empema (1).pdf"
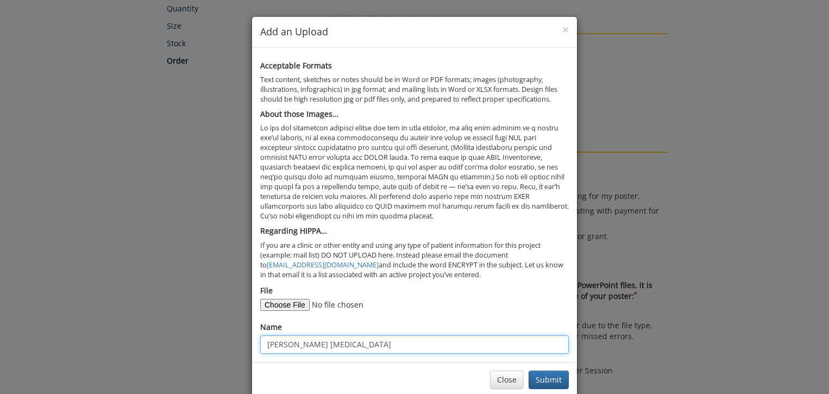
drag, startPoint x: 363, startPoint y: 347, endPoint x: 285, endPoint y: 341, distance: 78.4
click at [285, 341] on input "Ethan Fibrosing Mediastinitis" at bounding box center [414, 344] width 308 height 18
type input "Ethan EMPYEMA"
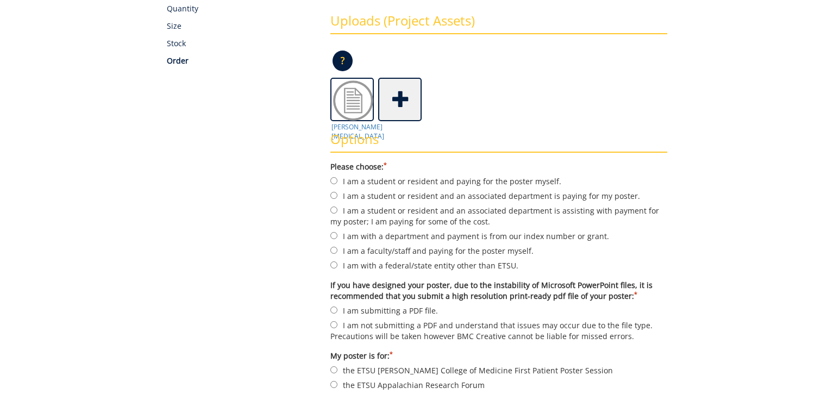
click at [395, 188] on form "Please choose: * I am a student or resident and paying for the poster myself. I…" at bounding box center [498, 283] width 337 height 244
click at [391, 115] on span at bounding box center [400, 98] width 43 height 38
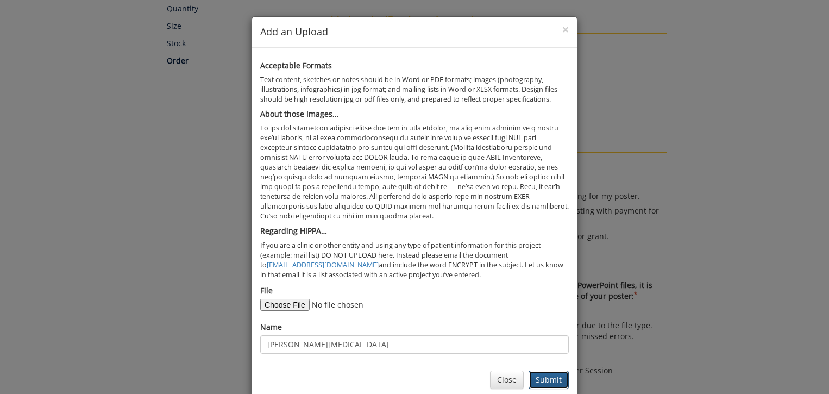
click at [560, 379] on button "Submit" at bounding box center [548, 379] width 40 height 18
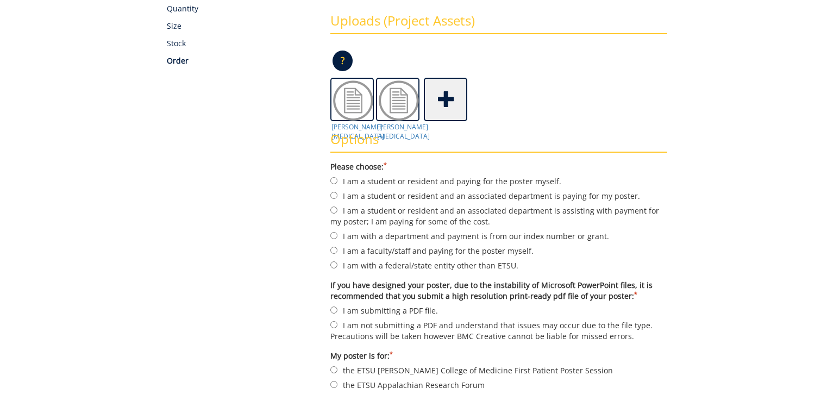
scroll to position [163, 0]
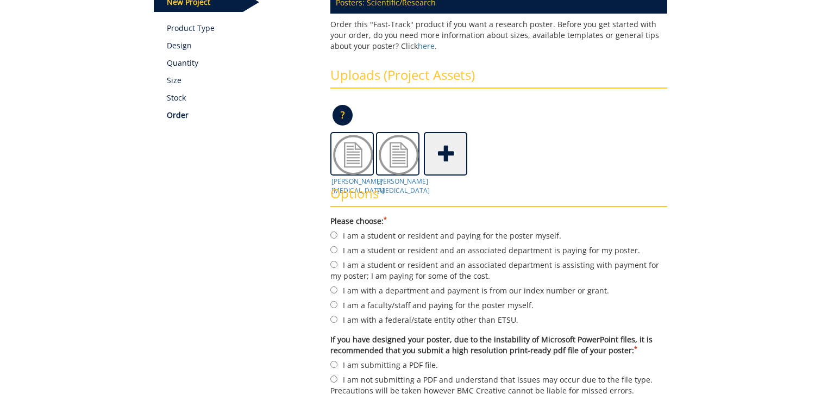
click at [347, 182] on div "Options Please choose: * I am a student or resident and paying for the poster m…" at bounding box center [498, 318] width 353 height 287
click at [350, 169] on img at bounding box center [352, 154] width 43 height 43
click at [400, 160] on img at bounding box center [398, 154] width 43 height 43
click at [638, 156] on div "Ethan EMPYEMA Ethan Fibrosing Mediastinitis" at bounding box center [498, 153] width 337 height 43
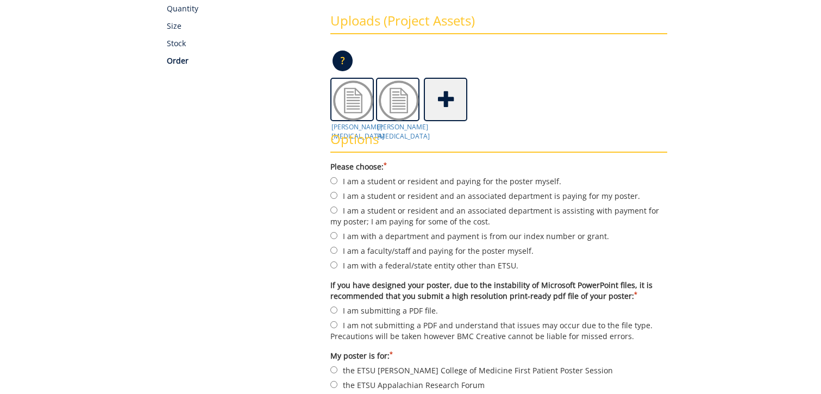
click at [467, 173] on form "Please choose: * I am a student or resident and paying for the poster myself. I…" at bounding box center [498, 283] width 337 height 244
click at [457, 180] on label "I am a student or resident and paying for the poster myself." at bounding box center [498, 181] width 337 height 12
click at [337, 180] on input "I am a student or resident and paying for the poster myself." at bounding box center [333, 180] width 7 height 7
radio input "true"
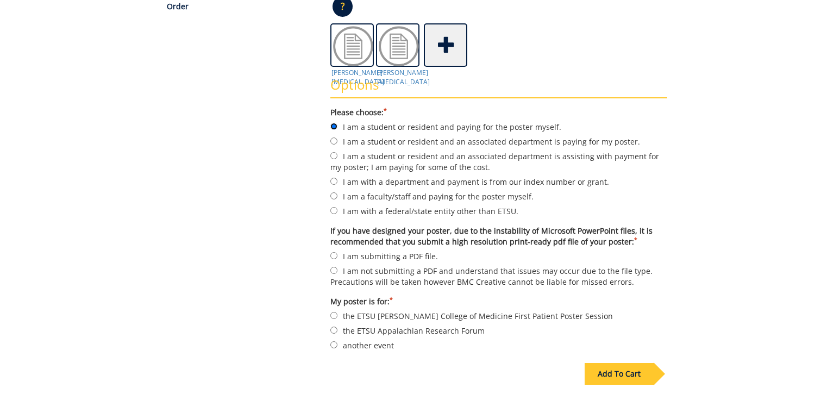
scroll to position [326, 0]
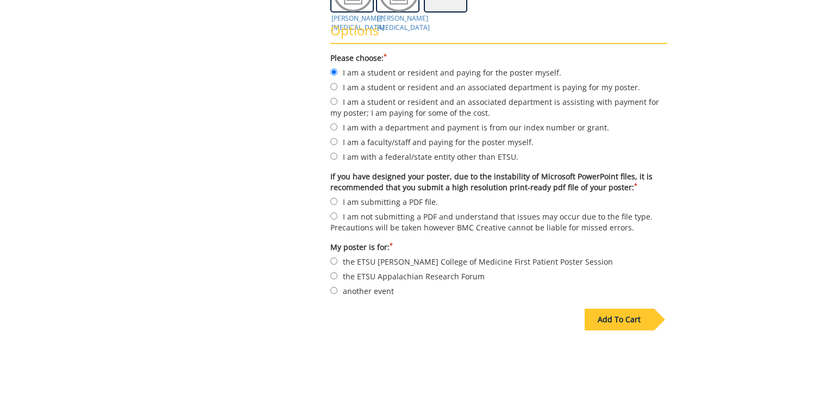
click at [399, 200] on label "I am submitting a PDF file." at bounding box center [498, 202] width 337 height 12
click at [337, 200] on input "I am submitting a PDF file." at bounding box center [333, 201] width 7 height 7
radio input "true"
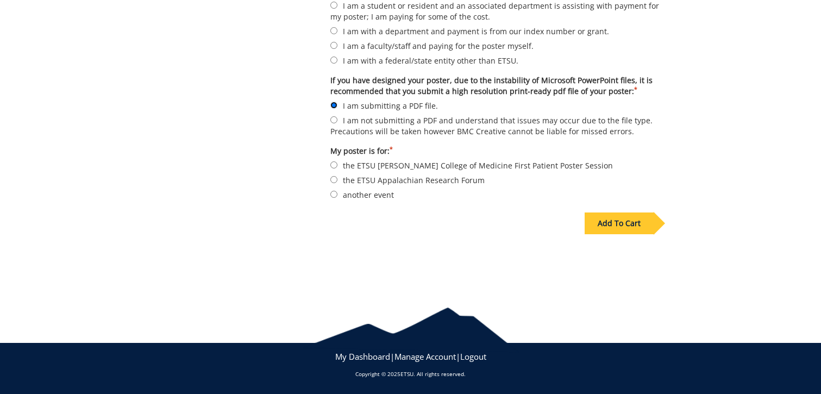
scroll to position [259, 0]
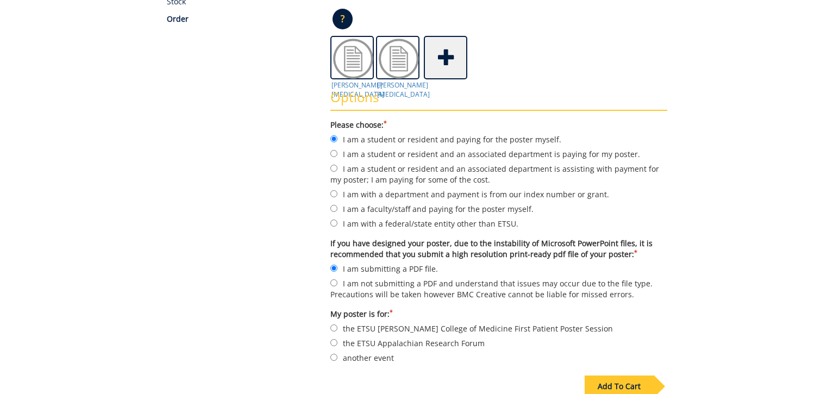
click at [347, 97] on h3 "Options" at bounding box center [498, 100] width 337 height 21
click at [348, 90] on h3 "Options" at bounding box center [498, 100] width 337 height 21
click at [360, 62] on img at bounding box center [352, 58] width 43 height 43
click at [403, 74] on img at bounding box center [398, 58] width 43 height 43
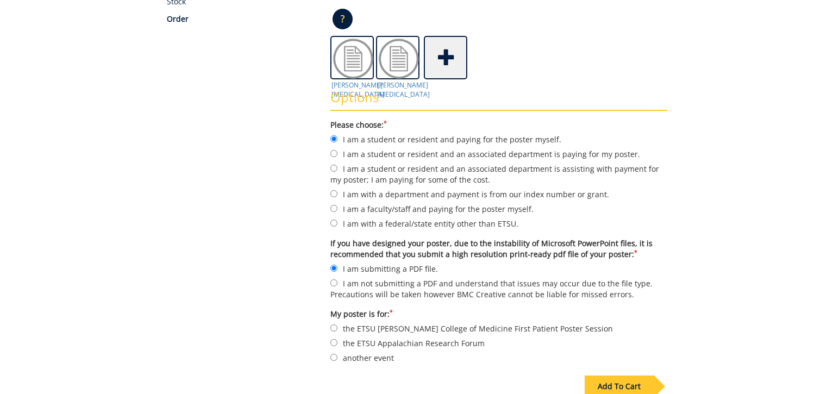
click at [402, 92] on h3 "Options" at bounding box center [498, 100] width 337 height 21
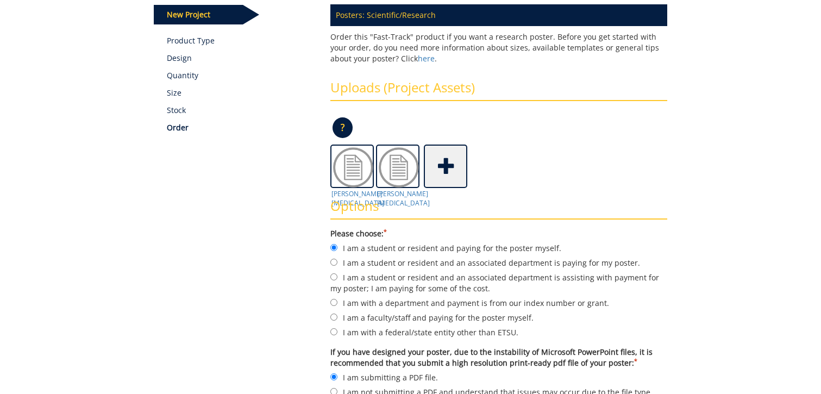
scroll to position [368, 0]
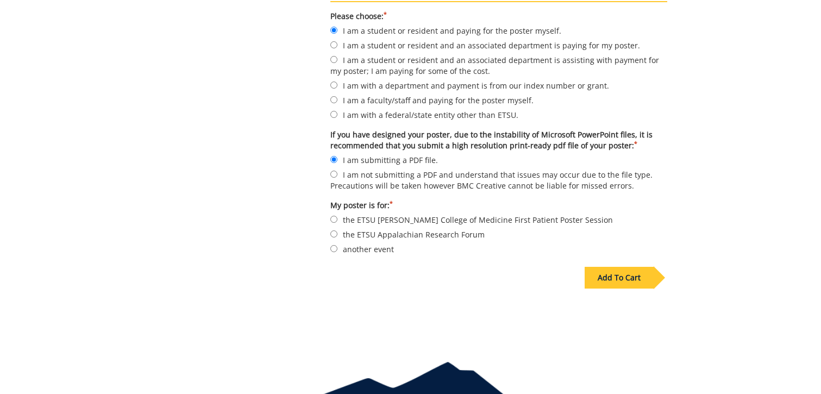
click at [329, 247] on div "Options Please choose: * I am a student or resident and paying for the poster m…" at bounding box center [498, 114] width 353 height 287
click at [363, 243] on label "another event" at bounding box center [498, 249] width 337 height 12
click at [337, 245] on input "another event" at bounding box center [333, 248] width 7 height 7
radio input "true"
click at [622, 266] on div "Add To Cart" at bounding box center [625, 272] width 83 height 31
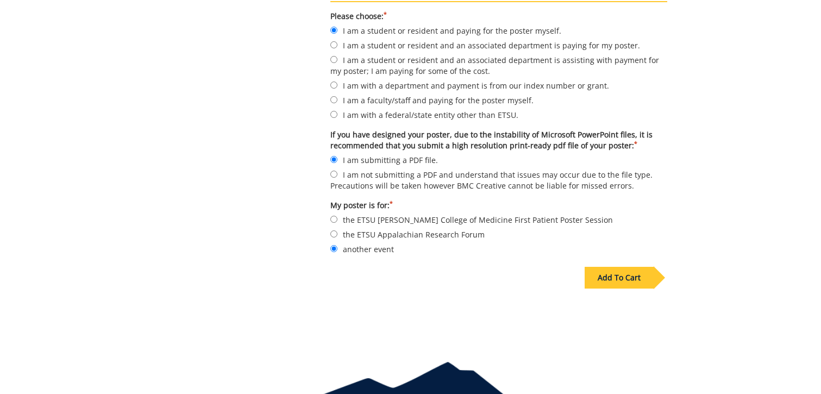
click at [627, 280] on div "Add To Cart" at bounding box center [618, 278] width 69 height 22
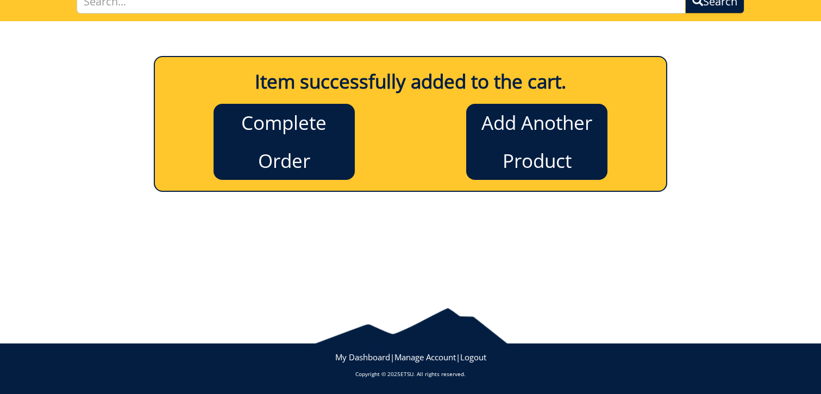
scroll to position [0, 0]
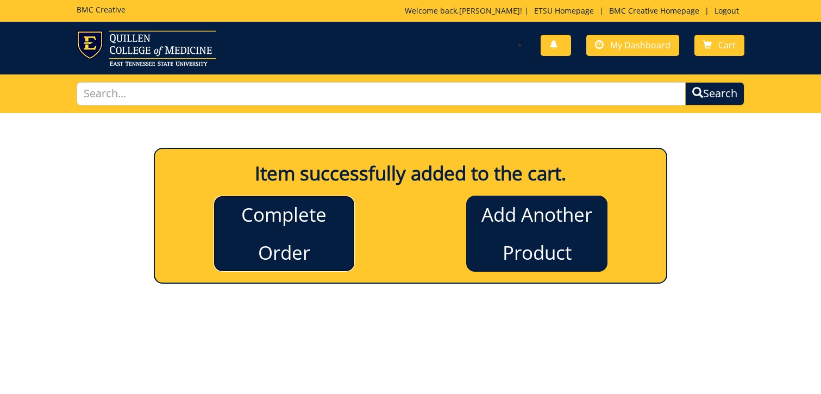
click at [310, 224] on link "Complete Order" at bounding box center [283, 234] width 141 height 76
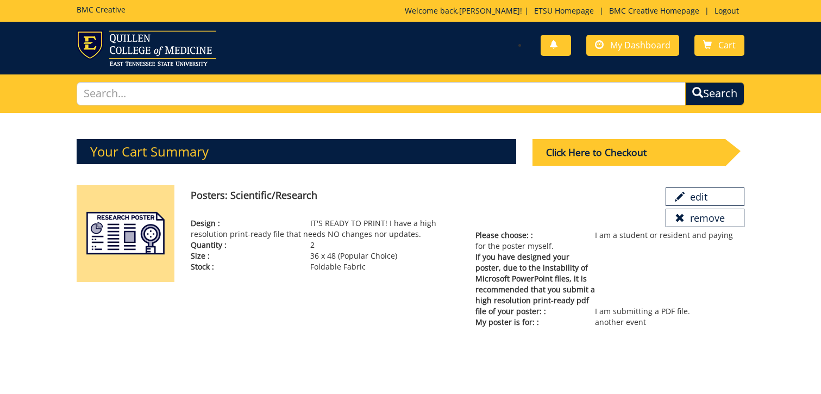
drag, startPoint x: 314, startPoint y: 221, endPoint x: 390, endPoint y: 270, distance: 90.2
click at [390, 270] on div "Design : IT'S READY TO PRINT! I have a high resolution print-ready file that ne…" at bounding box center [324, 245] width 285 height 54
click at [390, 270] on p "Stock : Foldable Fabric" at bounding box center [325, 266] width 269 height 11
drag, startPoint x: 468, startPoint y: 231, endPoint x: 675, endPoint y: 318, distance: 224.1
click at [675, 318] on div "Please choose: : I am a student or resident and paying for the poster myself. I…" at bounding box center [609, 279] width 285 height 98
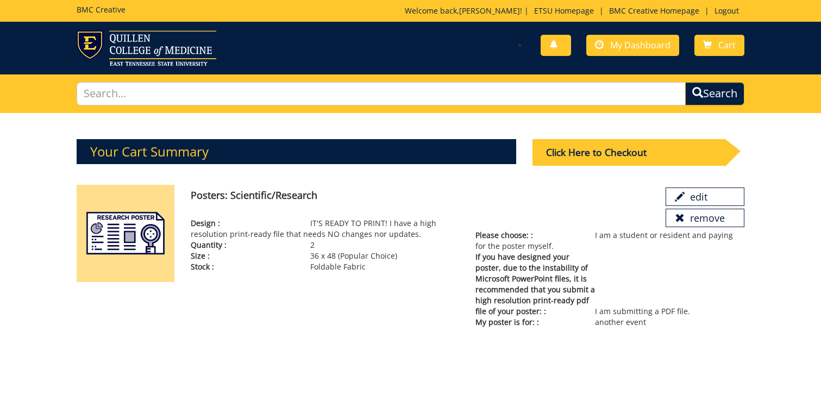
click at [675, 318] on p "My poster is for: : another event" at bounding box center [609, 322] width 269 height 11
click at [591, 155] on div "Click Here to Checkout" at bounding box center [628, 152] width 193 height 27
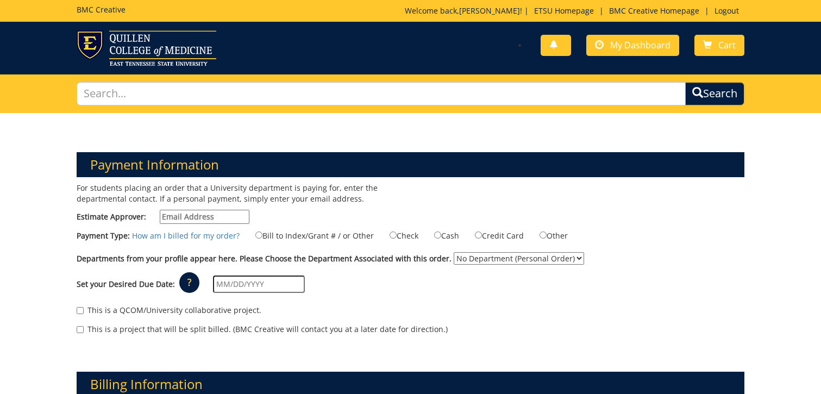
scroll to position [54, 0]
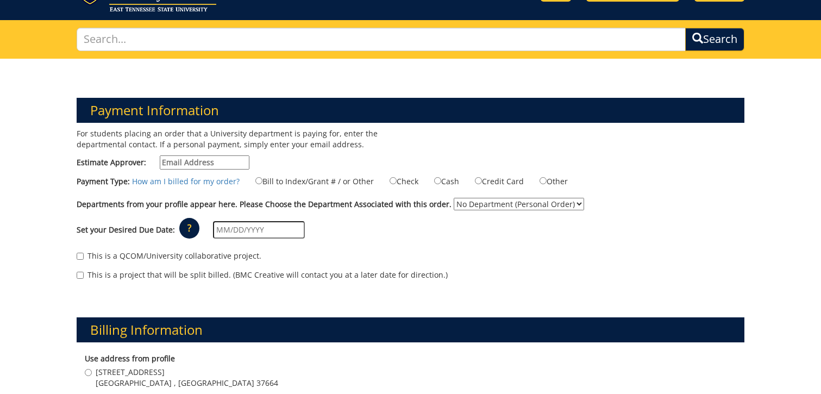
click at [186, 159] on input "Estimate Approver:" at bounding box center [205, 162] width 90 height 14
type input "W"
type input "[EMAIL_ADDRESS][DOMAIN_NAME]"
click at [505, 184] on label "Credit Card" at bounding box center [492, 181] width 62 height 12
click at [482, 184] on input "Credit Card" at bounding box center [478, 180] width 7 height 7
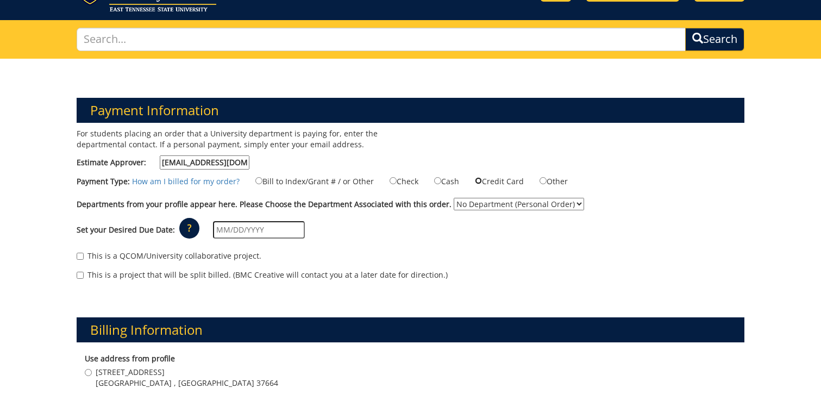
radio input "true"
click at [526, 200] on select "No Department (Personal Order)" at bounding box center [519, 204] width 130 height 12
click at [454, 198] on select "No Department (Personal Order)" at bounding box center [519, 204] width 130 height 12
click at [268, 228] on input "text" at bounding box center [259, 229] width 92 height 17
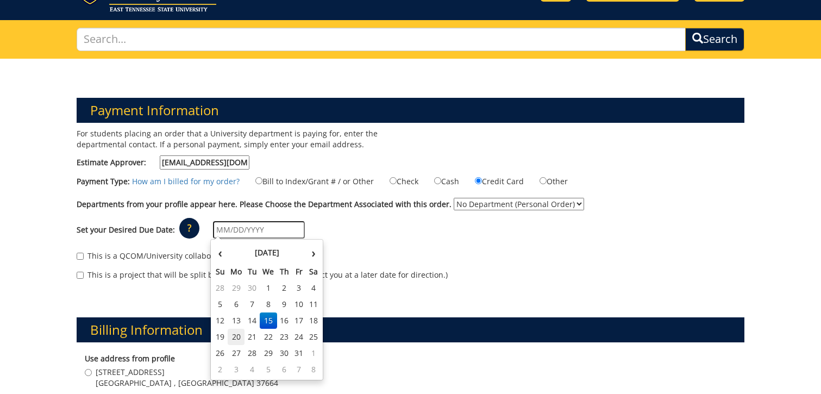
click at [236, 337] on td "20" at bounding box center [236, 337] width 17 height 16
type input "[DATE]"
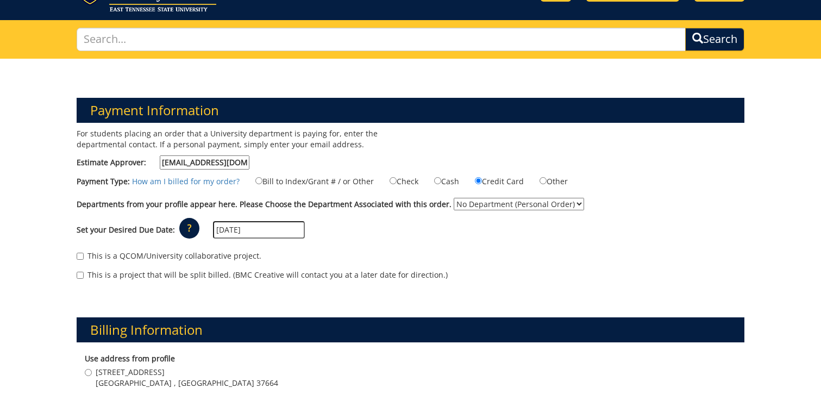
click at [116, 255] on label "This is a QCOM/University collaborative project." at bounding box center [169, 255] width 185 height 11
click at [84, 255] on input "This is a QCOM/University collaborative project." at bounding box center [80, 256] width 7 height 7
checkbox input "true"
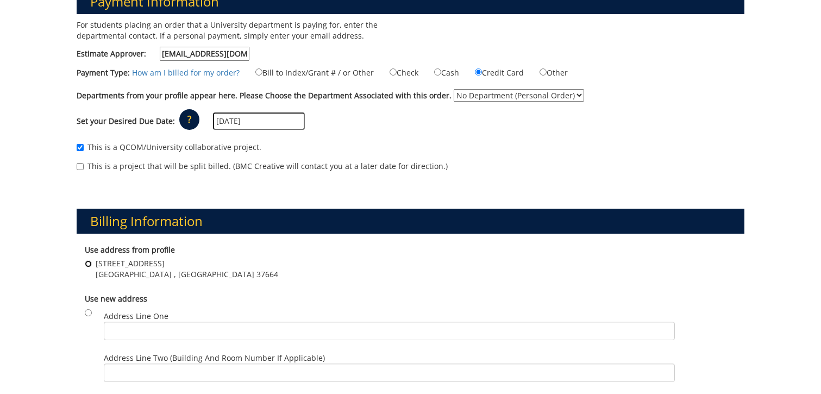
click at [87, 263] on input "230 Camby Drive Kingsport , TN 37664" at bounding box center [88, 263] width 7 height 7
radio input "true"
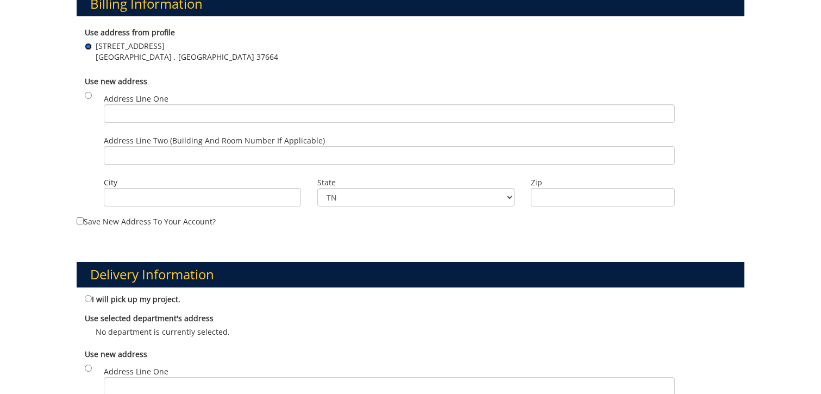
scroll to position [489, 0]
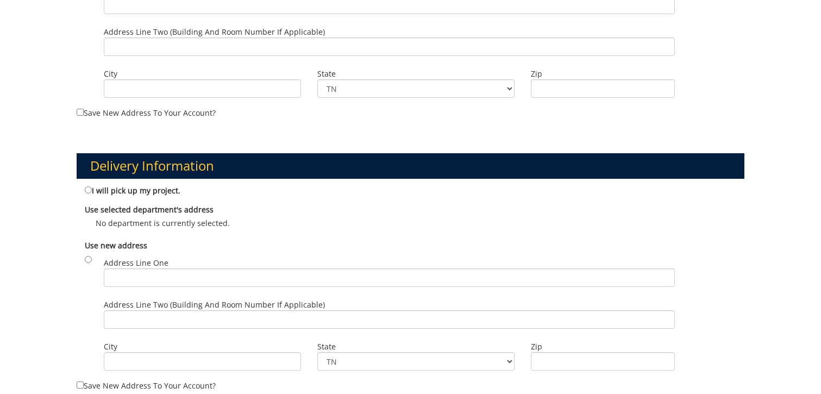
click at [121, 193] on label "I will pick up my project." at bounding box center [133, 190] width 96 height 12
click at [92, 193] on input "I will pick up my project." at bounding box center [88, 189] width 7 height 7
radio input "true"
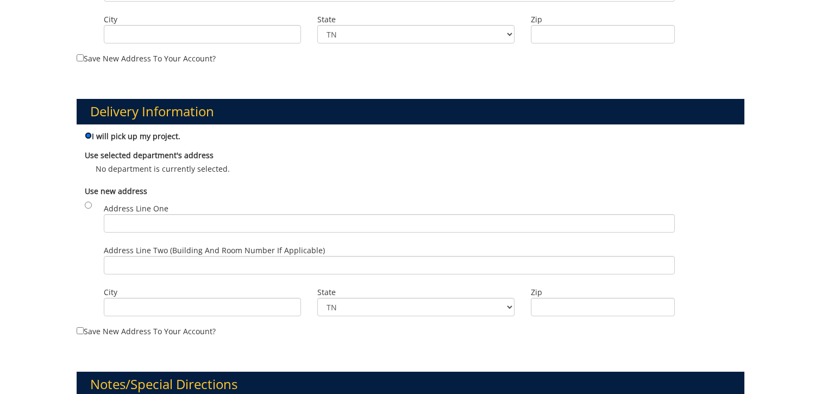
scroll to position [652, 0]
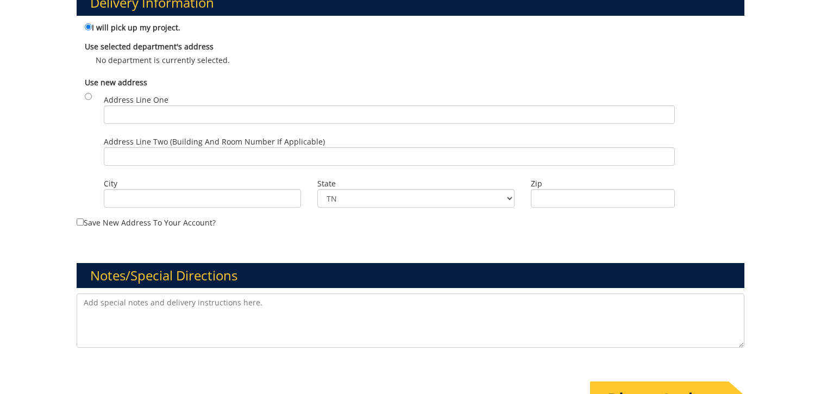
click at [273, 326] on textarea at bounding box center [410, 320] width 667 height 54
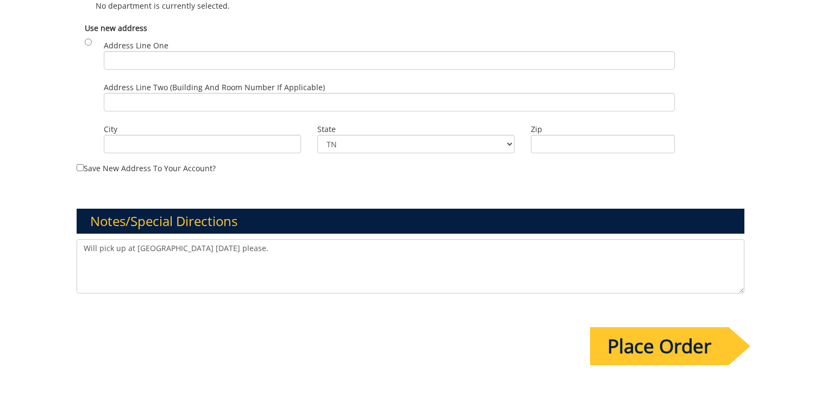
type textarea "Will pick up at [GEOGRAPHIC_DATA] [DATE] please."
click at [714, 344] on input "Place Order" at bounding box center [659, 346] width 138 height 38
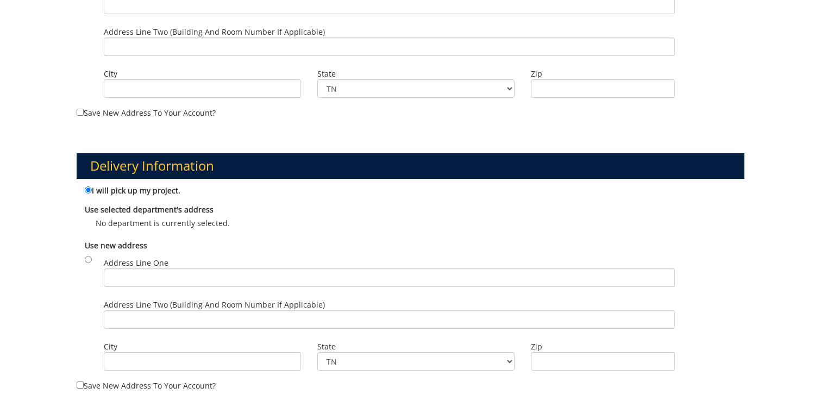
scroll to position [326, 0]
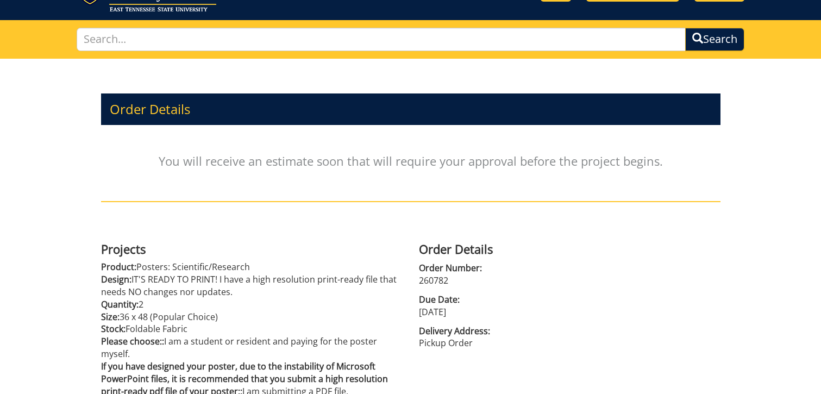
scroll to position [163, 0]
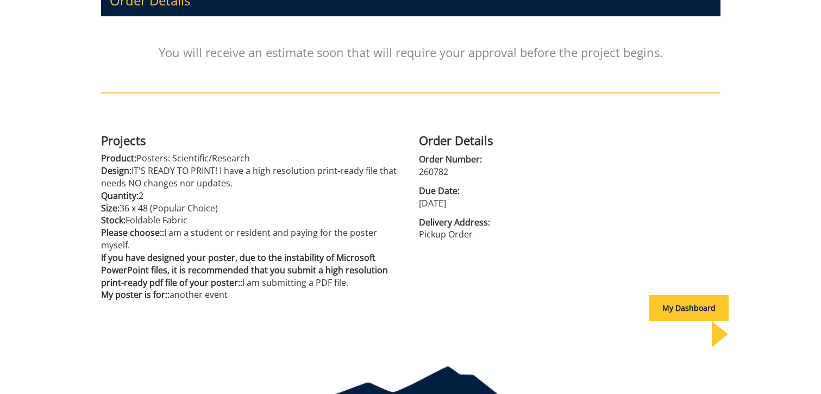
drag, startPoint x: 74, startPoint y: 141, endPoint x: 292, endPoint y: 299, distance: 269.5
click at [292, 299] on div "Order Details You will receive an estimate soon that will require your approval…" at bounding box center [410, 149] width 821 height 398
click at [292, 299] on p "My poster is for:: another event" at bounding box center [251, 294] width 301 height 12
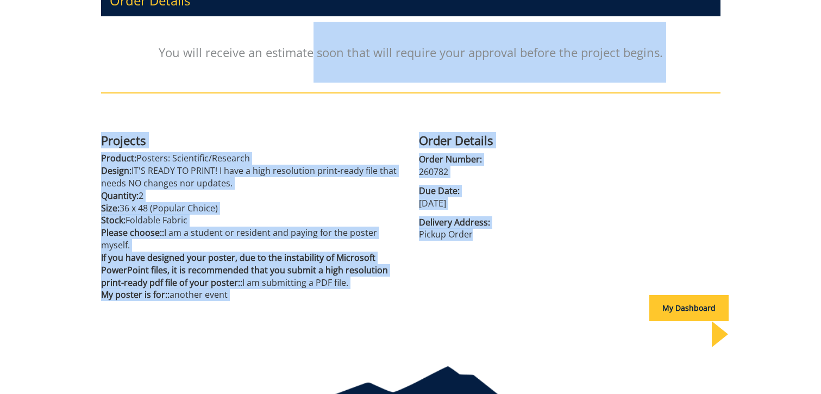
drag, startPoint x: 539, startPoint y: 267, endPoint x: 314, endPoint y: 55, distance: 309.7
click at [314, 55] on div "Order Details You will receive an estimate soon that will require your approval…" at bounding box center [410, 149] width 635 height 398
drag, startPoint x: 314, startPoint y: 55, endPoint x: 462, endPoint y: 244, distance: 239.9
click at [462, 244] on div "Order Details You will receive an estimate soon that will require your approval…" at bounding box center [410, 149] width 635 height 398
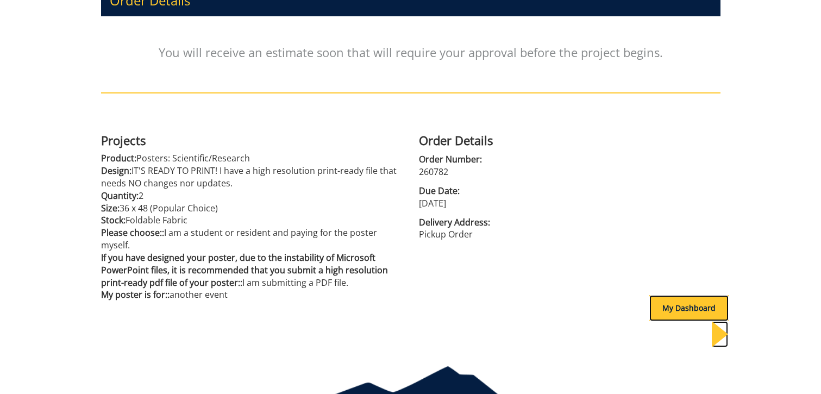
click at [689, 318] on div "My Dashboard" at bounding box center [688, 308] width 79 height 26
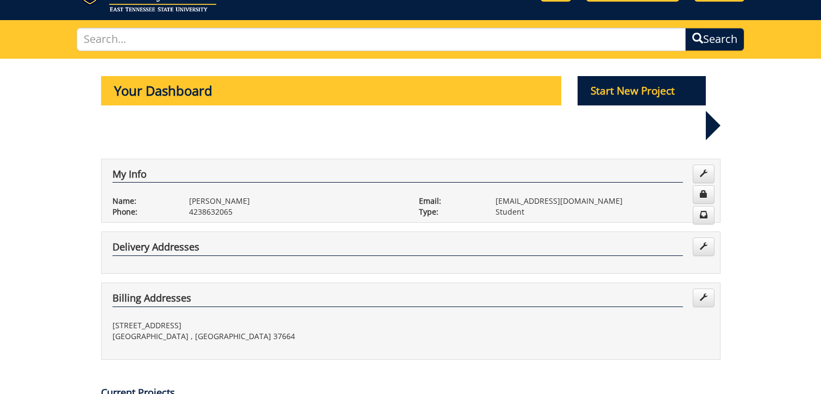
scroll to position [272, 0]
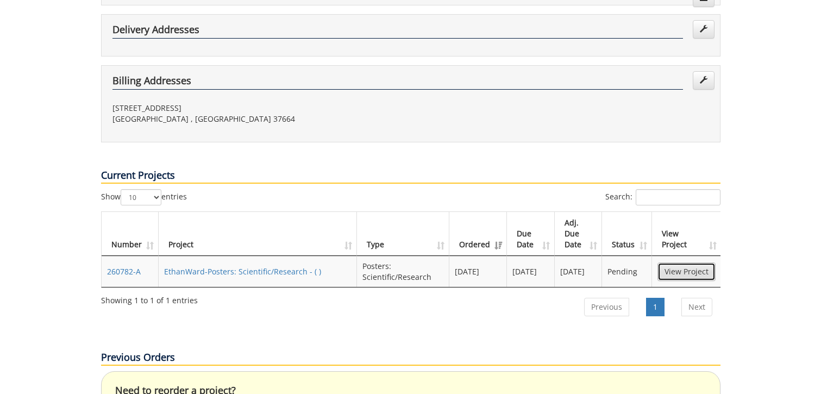
click at [683, 262] on link "View Project" at bounding box center [686, 271] width 58 height 18
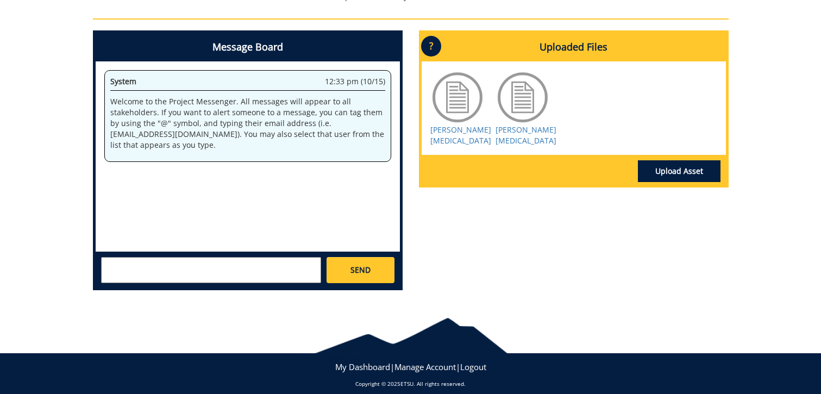
scroll to position [326, 0]
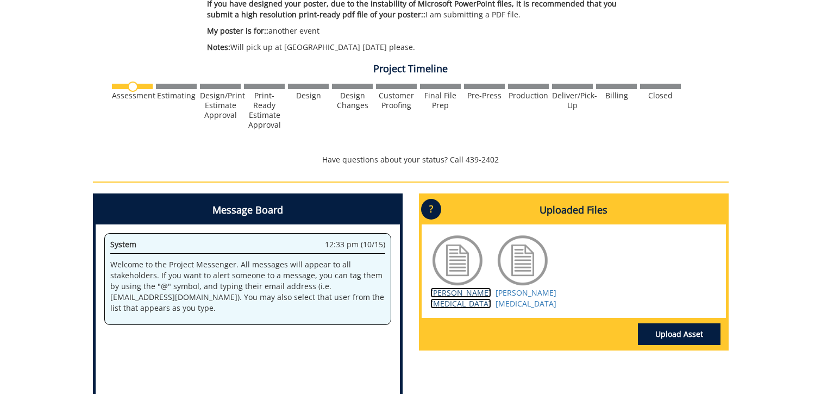
click at [468, 307] on link "[PERSON_NAME] [MEDICAL_DATA]" at bounding box center [460, 297] width 61 height 21
click at [535, 308] on link "[PERSON_NAME][MEDICAL_DATA]" at bounding box center [525, 297] width 61 height 21
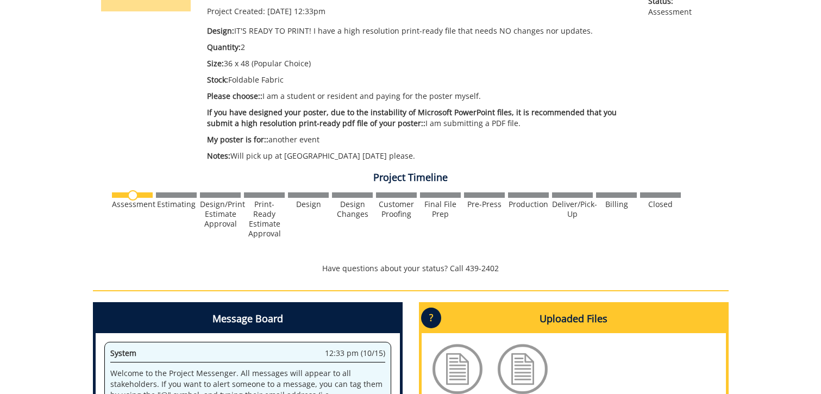
scroll to position [163, 0]
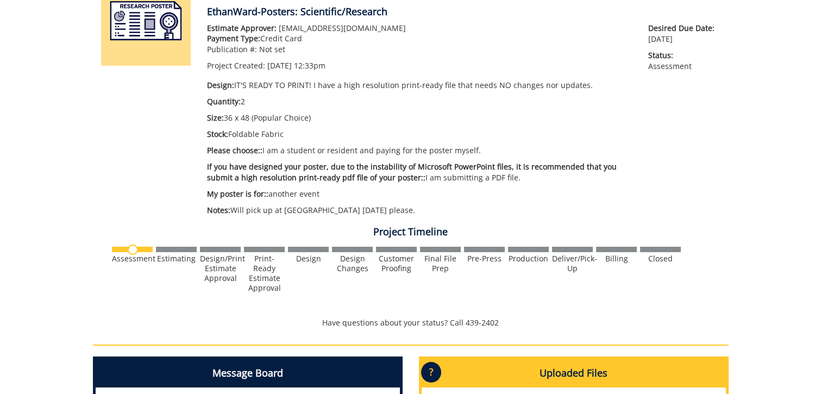
drag, startPoint x: 331, startPoint y: 261, endPoint x: 616, endPoint y: 279, distance: 285.7
click at [616, 279] on div "Assessment Estimating Design/Print Estimate Approval" at bounding box center [410, 268] width 600 height 47
click at [616, 279] on div at bounding box center [410, 268] width 600 height 47
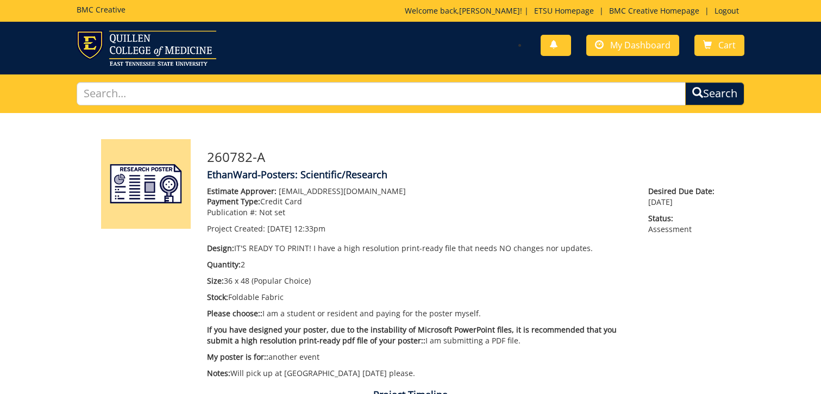
scroll to position [109, 0]
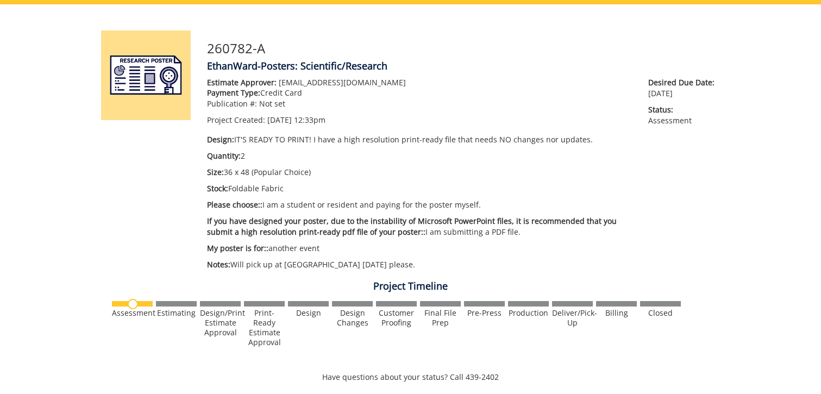
drag, startPoint x: 225, startPoint y: 138, endPoint x: 458, endPoint y: 250, distance: 259.0
click at [458, 250] on div "Estimate Approver: [EMAIL_ADDRESS][DOMAIN_NAME] Payment Type: Credit Card Publi…" at bounding box center [420, 176] width 442 height 198
click at [745, 263] on div "260782-A EthanWard-Posters: Scientific/Research Estimate Approver: [EMAIL_ADDRE…" at bounding box center [410, 341] width 821 height 675
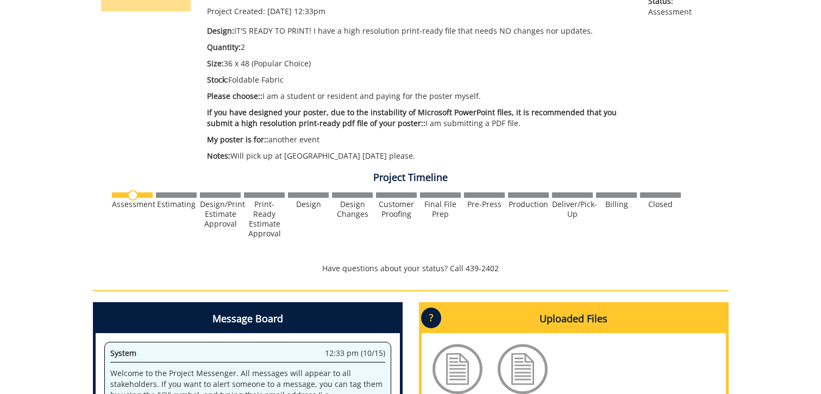
scroll to position [434, 0]
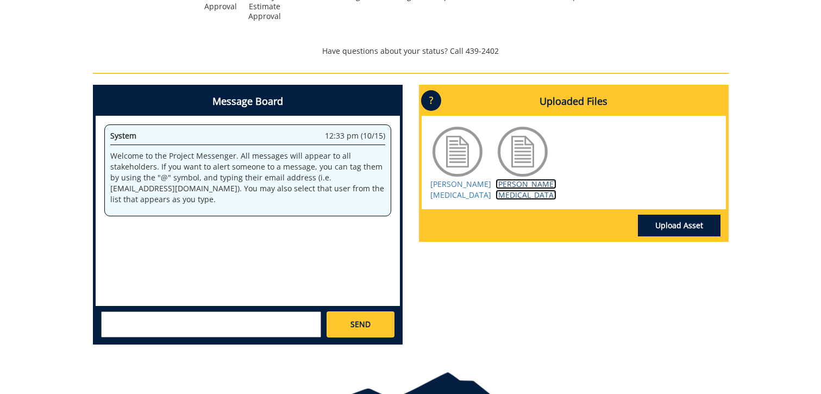
click at [524, 200] on link "[PERSON_NAME][MEDICAL_DATA]" at bounding box center [525, 189] width 61 height 21
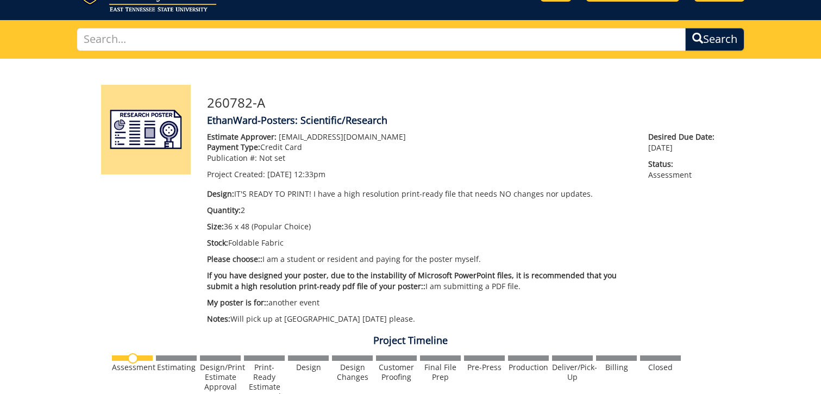
scroll to position [0, 0]
